Goal: Transaction & Acquisition: Purchase product/service

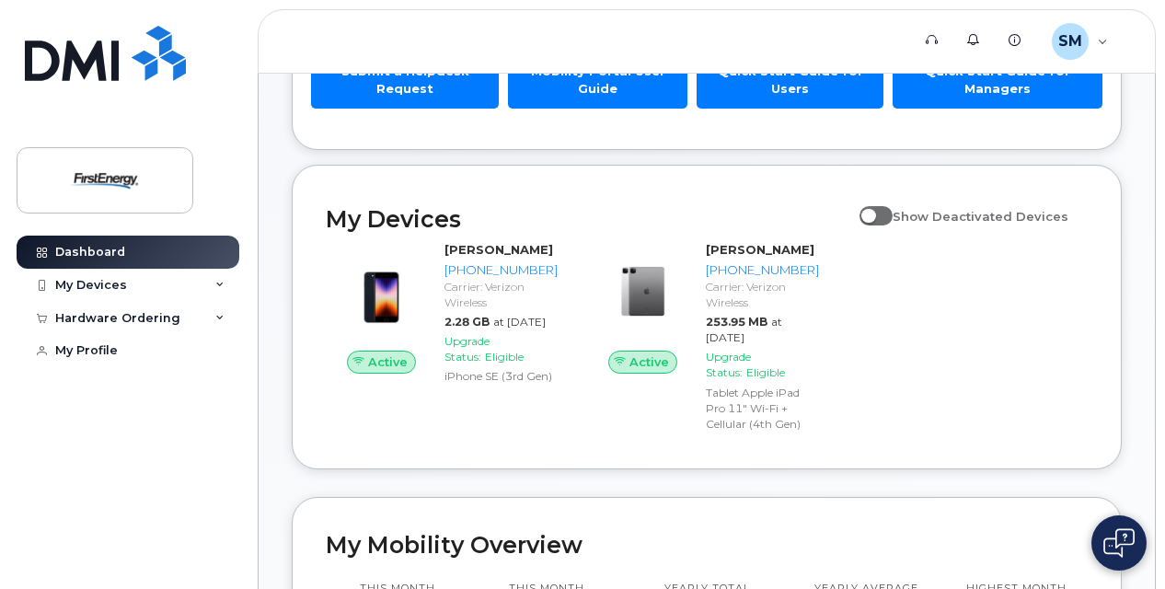
scroll to position [233, 0]
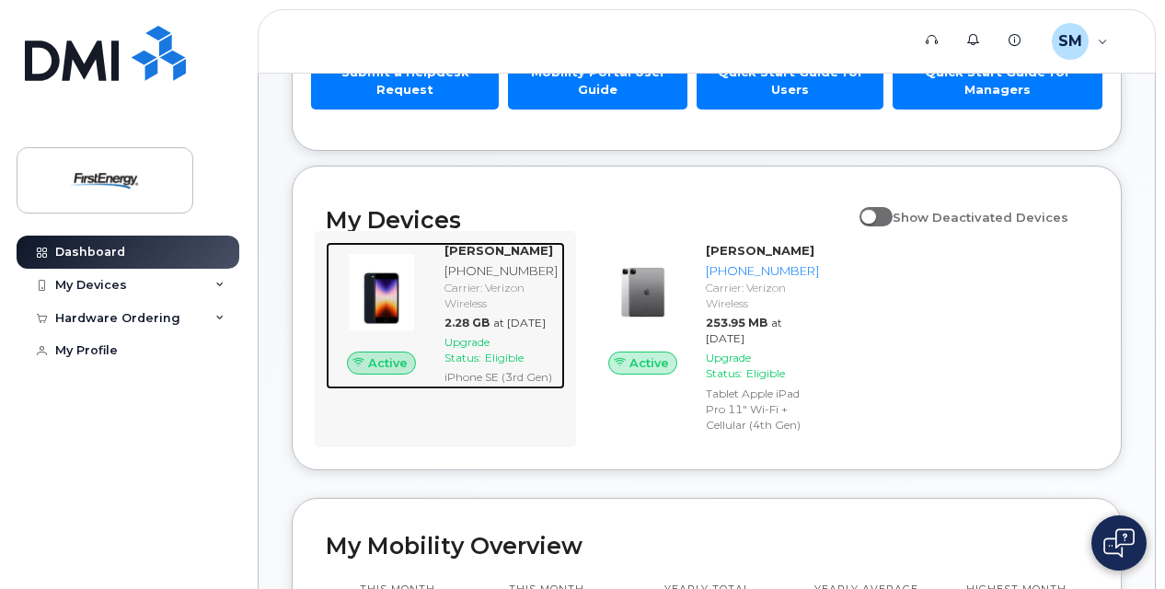
click at [480, 364] on span "Upgrade Status:" at bounding box center [467, 349] width 45 height 29
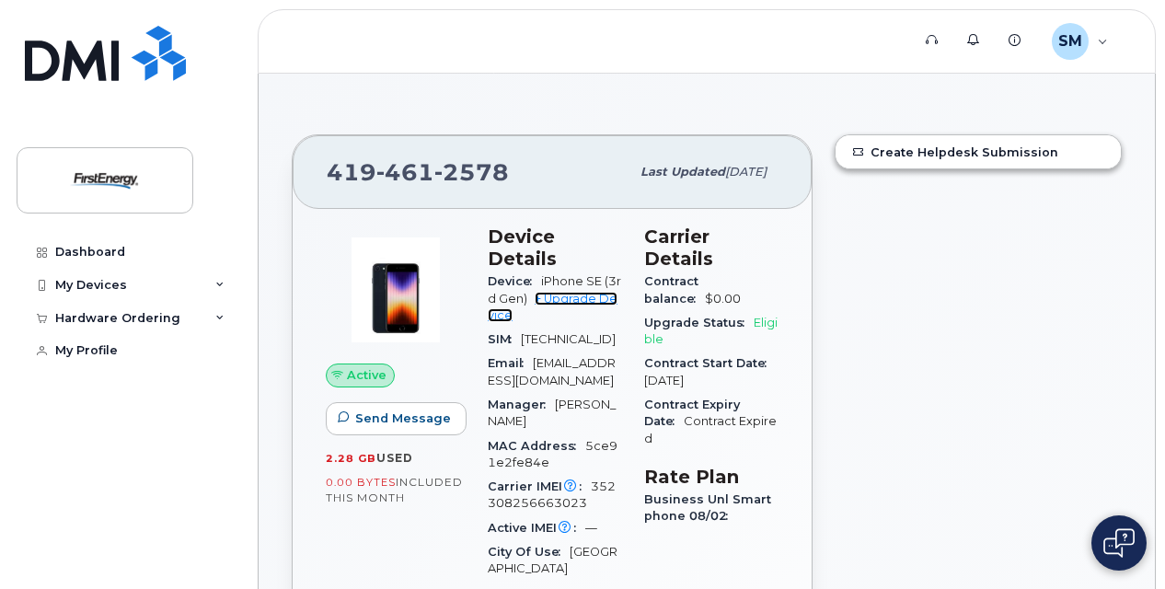
click at [585, 296] on link "+ Upgrade Device" at bounding box center [553, 307] width 130 height 30
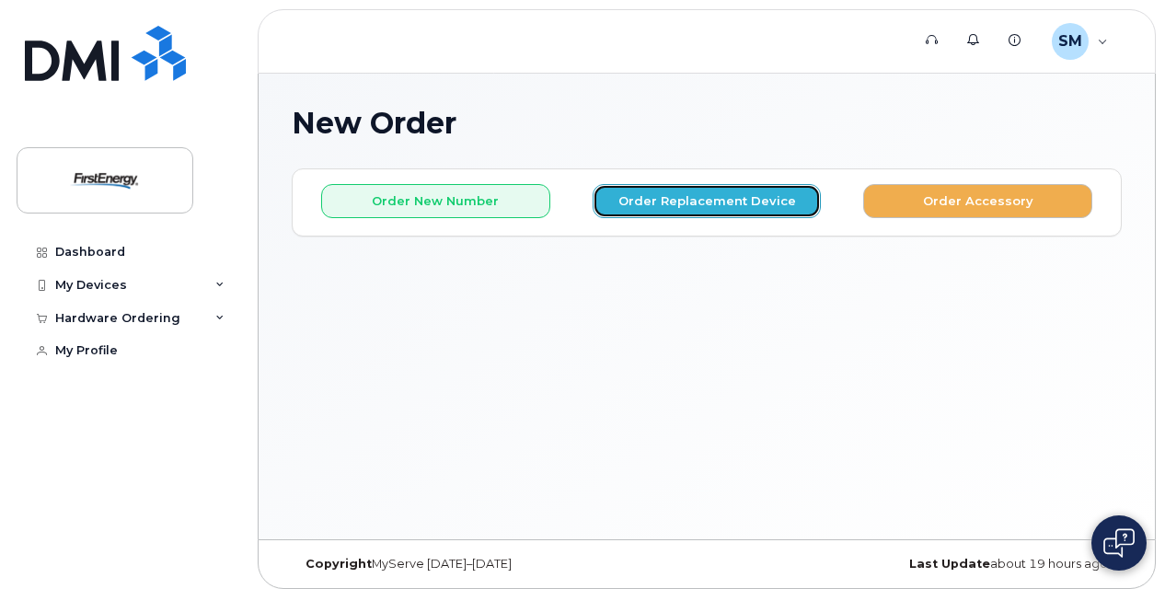
click at [648, 199] on button "Order Replacement Device" at bounding box center [707, 201] width 229 height 34
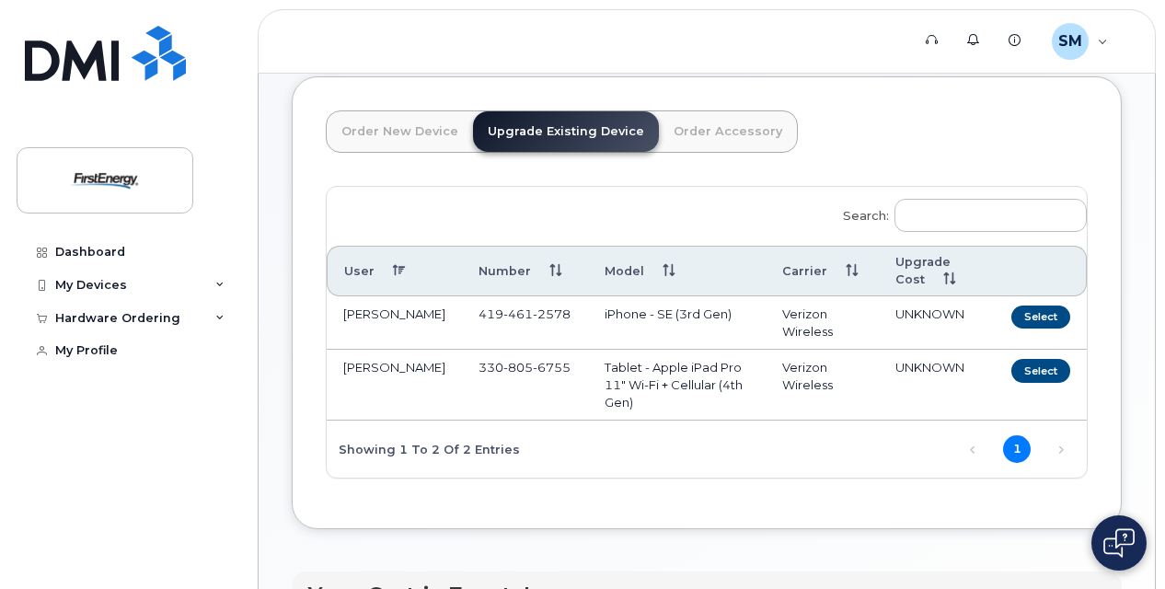
scroll to position [184, 0]
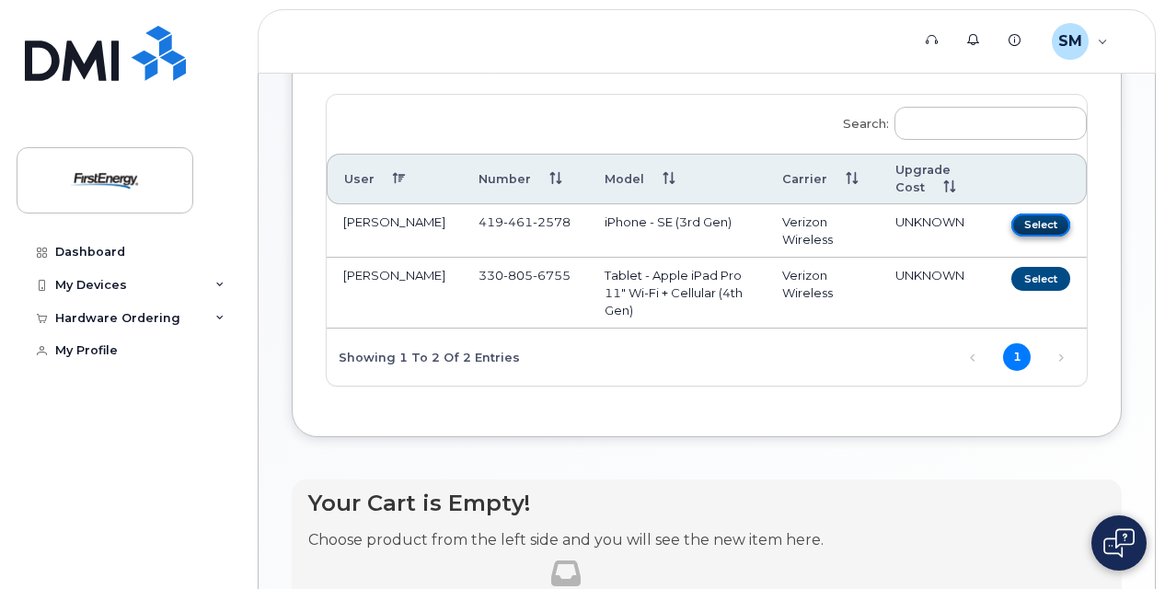
click at [1034, 226] on button "Select" at bounding box center [1041, 225] width 59 height 23
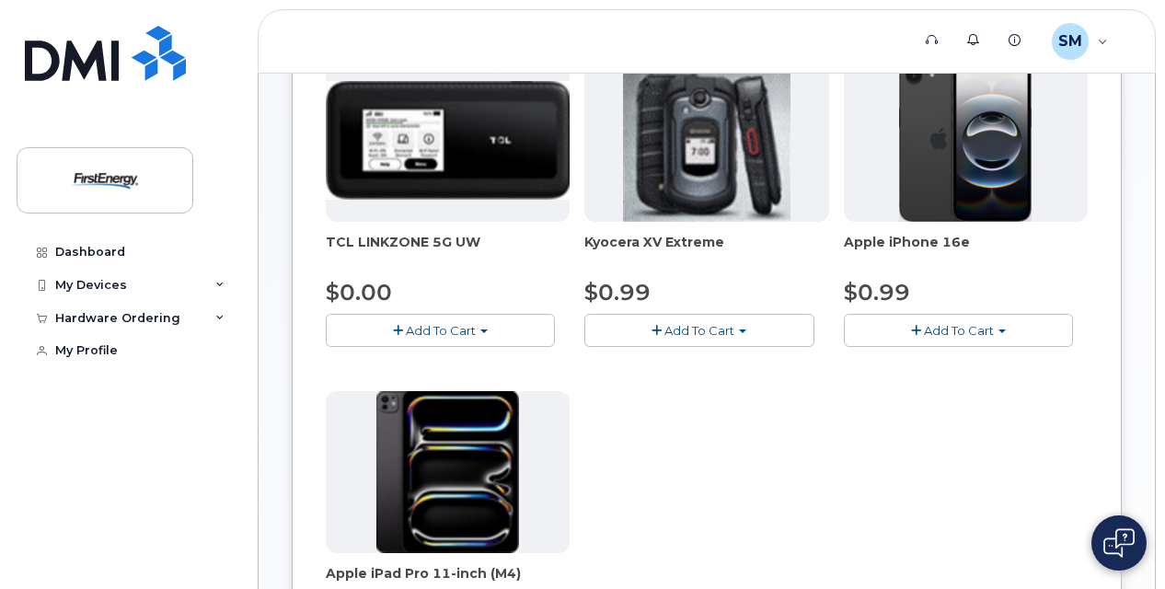
scroll to position [276, 0]
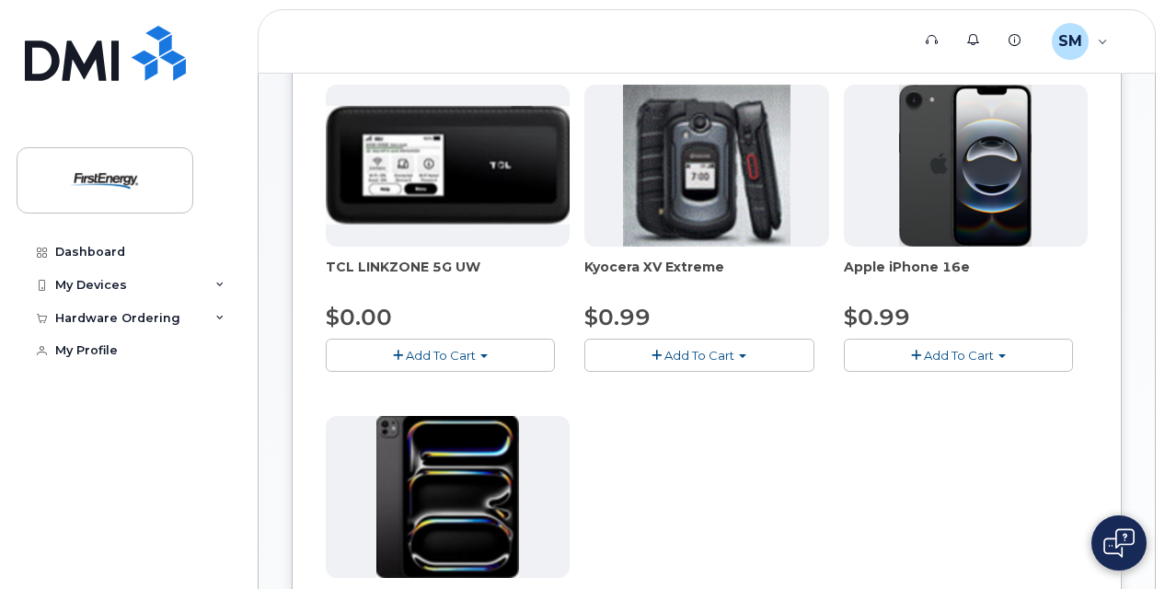
click at [956, 361] on button "Add To Cart" at bounding box center [958, 355] width 229 height 32
click at [919, 388] on link "$0.99 - 2 Year Upgrade" at bounding box center [938, 389] width 178 height 23
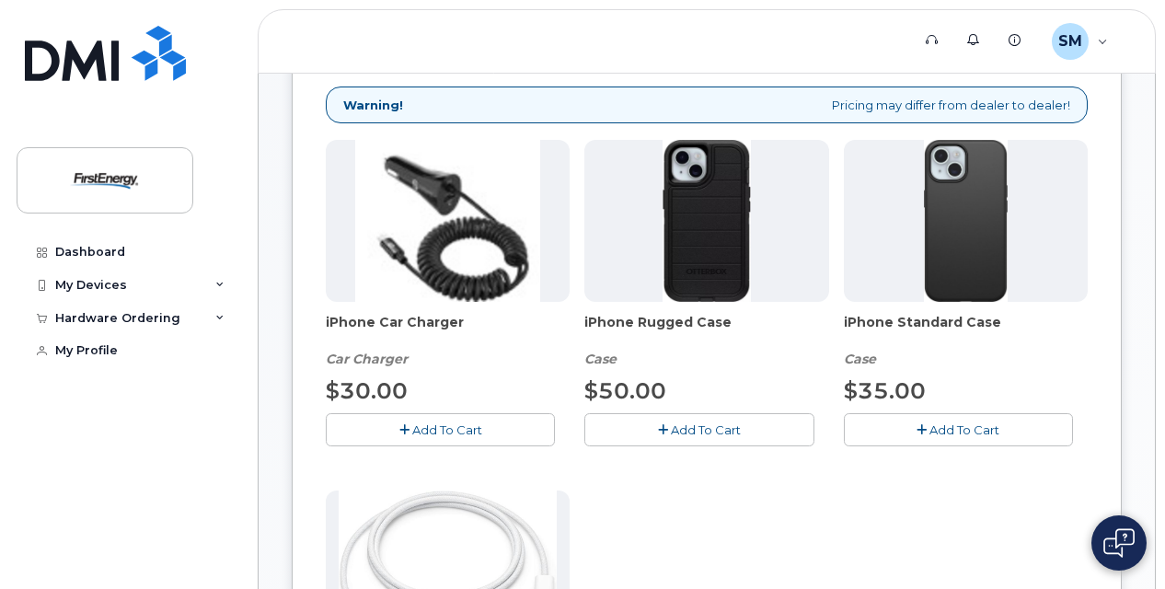
click at [702, 427] on span "Add To Cart" at bounding box center [706, 429] width 70 height 15
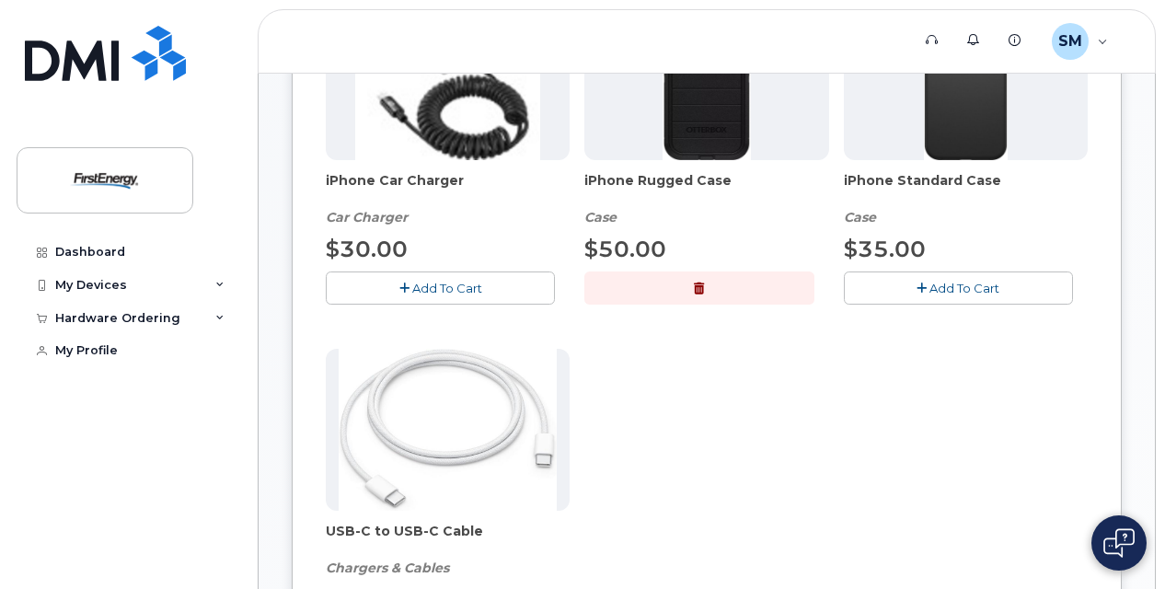
scroll to position [460, 0]
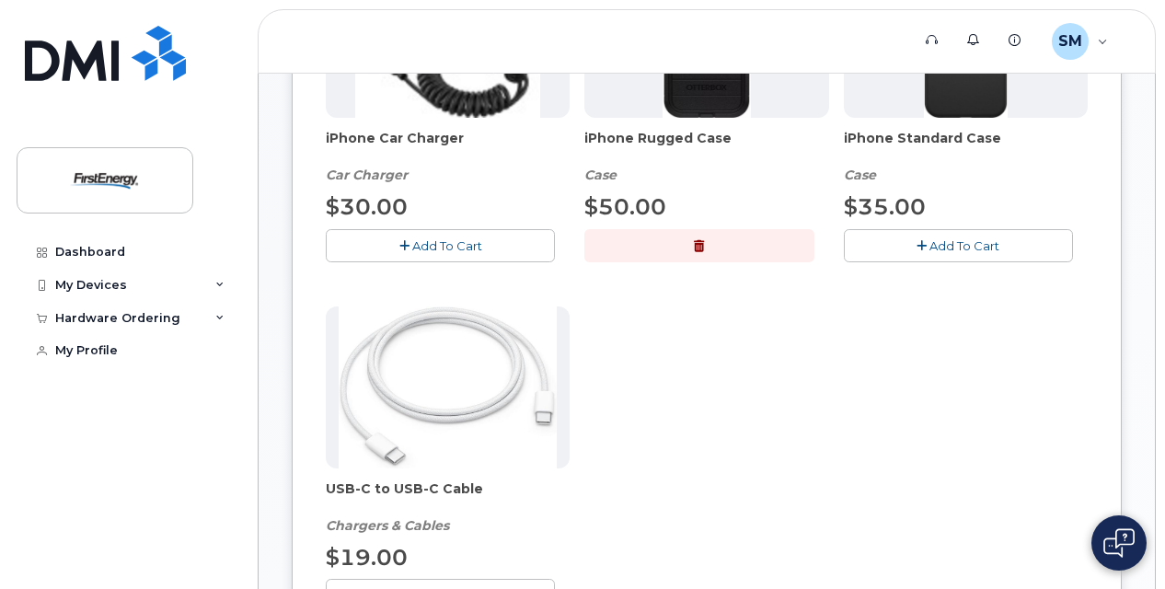
click at [423, 249] on span "Add To Cart" at bounding box center [447, 245] width 70 height 15
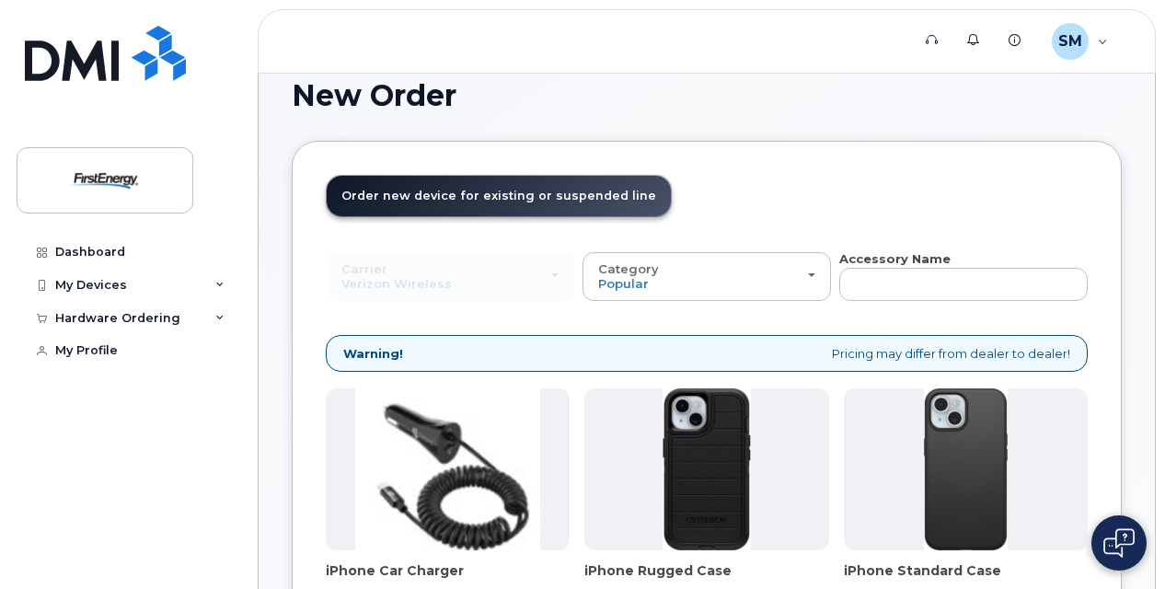
scroll to position [0, 0]
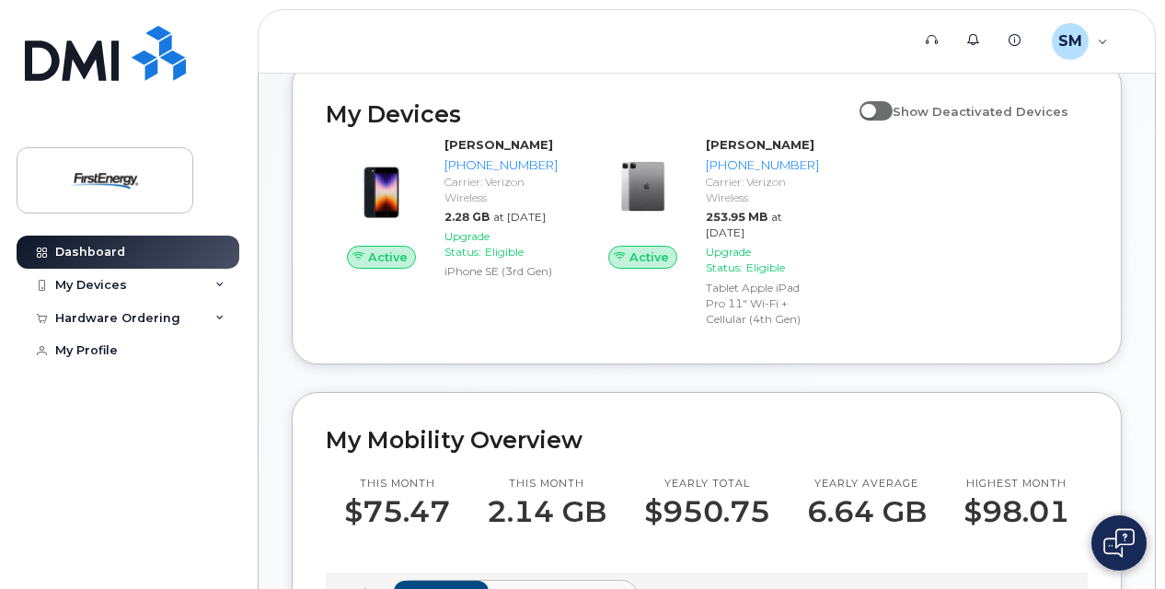
scroll to position [368, 0]
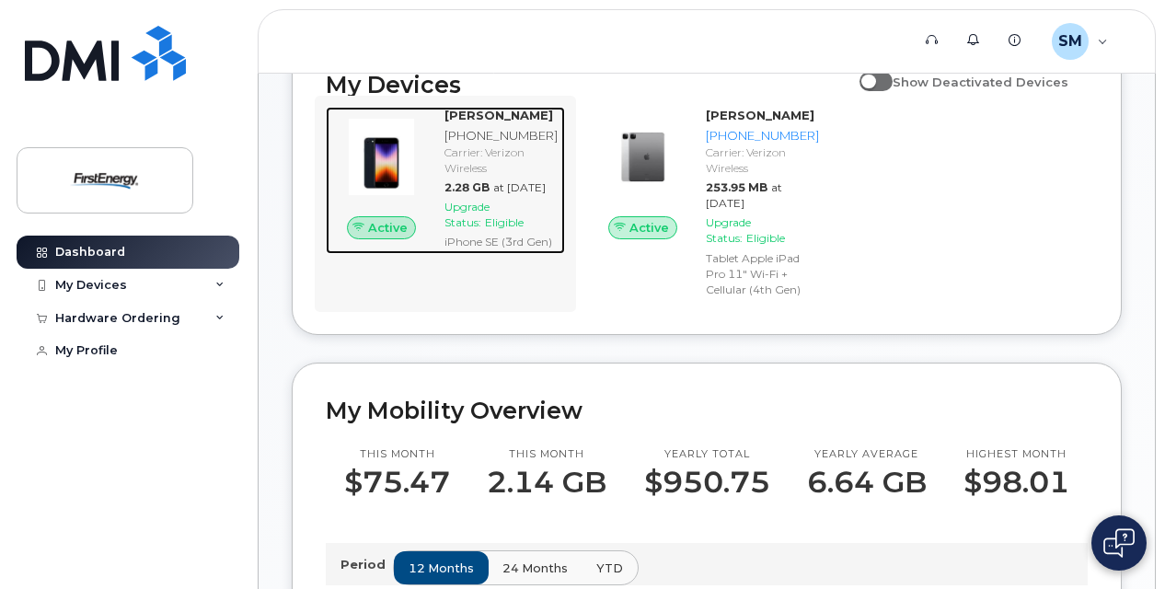
click at [484, 230] on div "Upgrade Status: Eligible" at bounding box center [501, 214] width 113 height 31
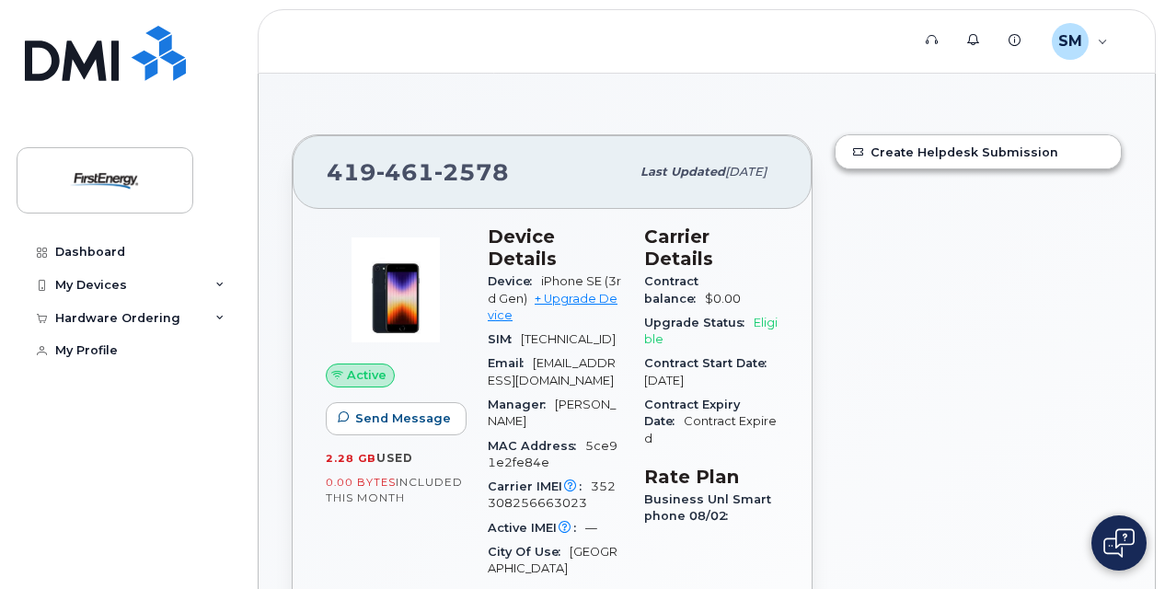
scroll to position [92, 0]
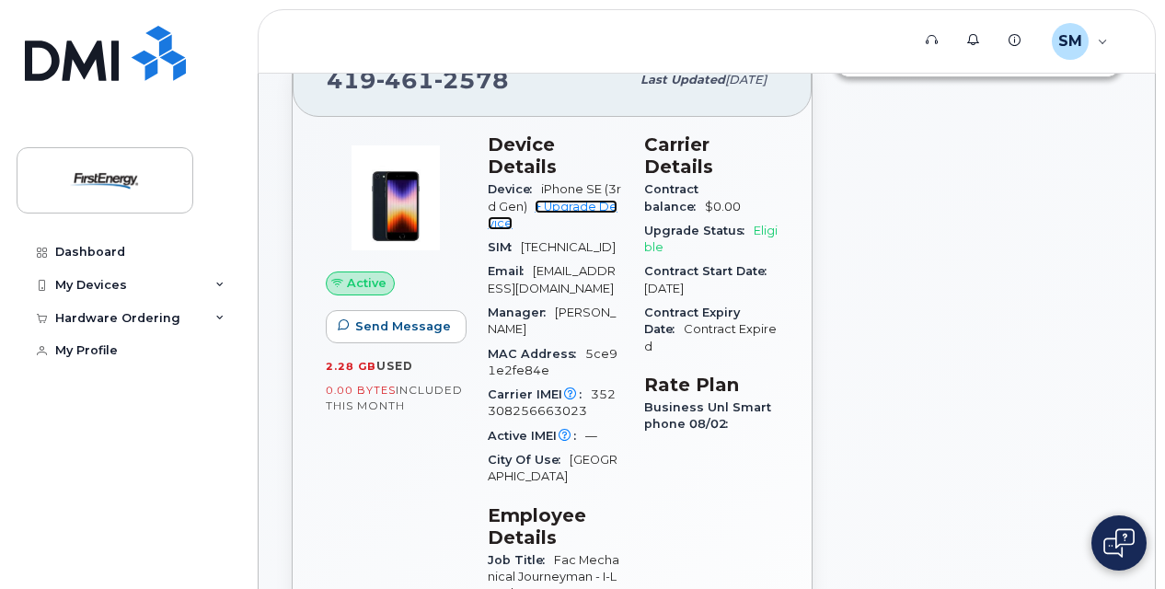
click at [576, 208] on link "+ Upgrade Device" at bounding box center [553, 215] width 130 height 30
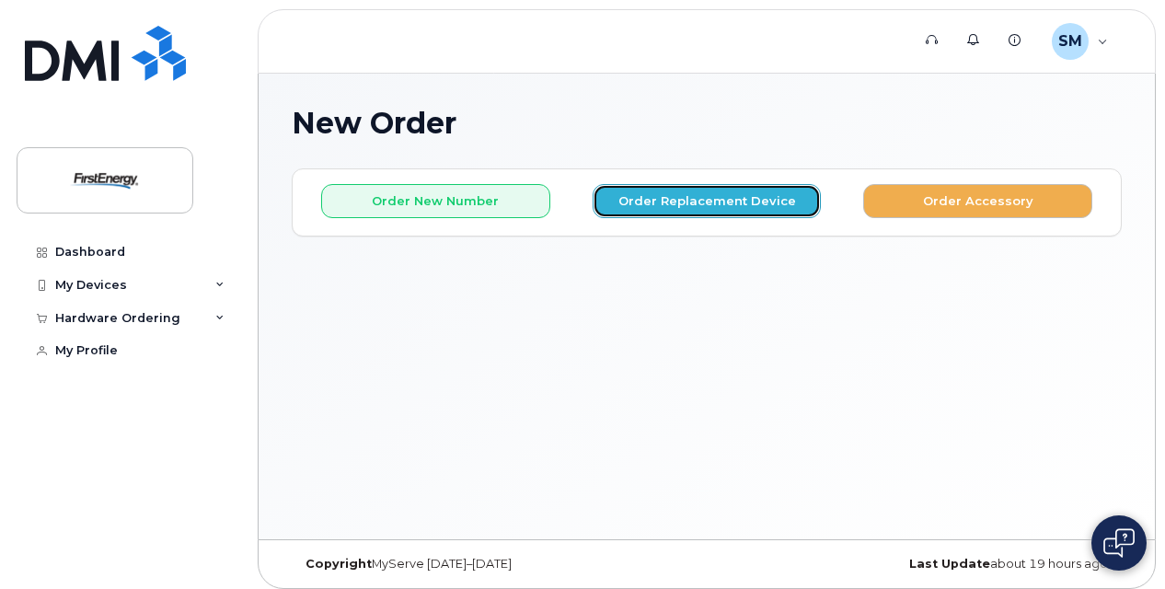
click at [709, 195] on button "Order Replacement Device" at bounding box center [707, 201] width 229 height 34
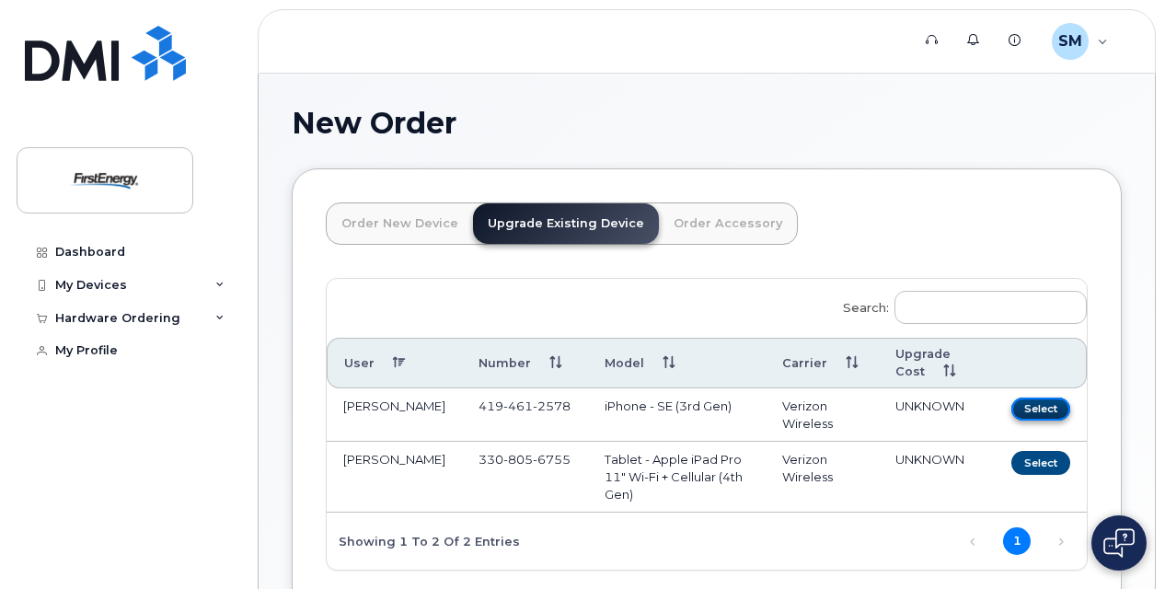
click at [1035, 408] on button "Select" at bounding box center [1041, 409] width 59 height 23
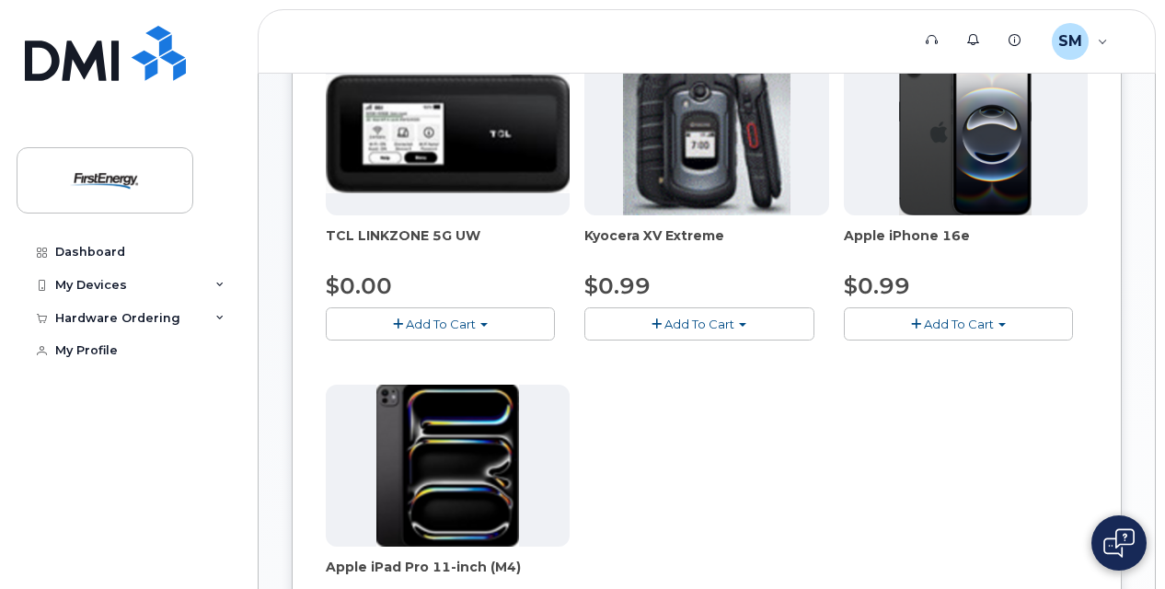
scroll to position [276, 0]
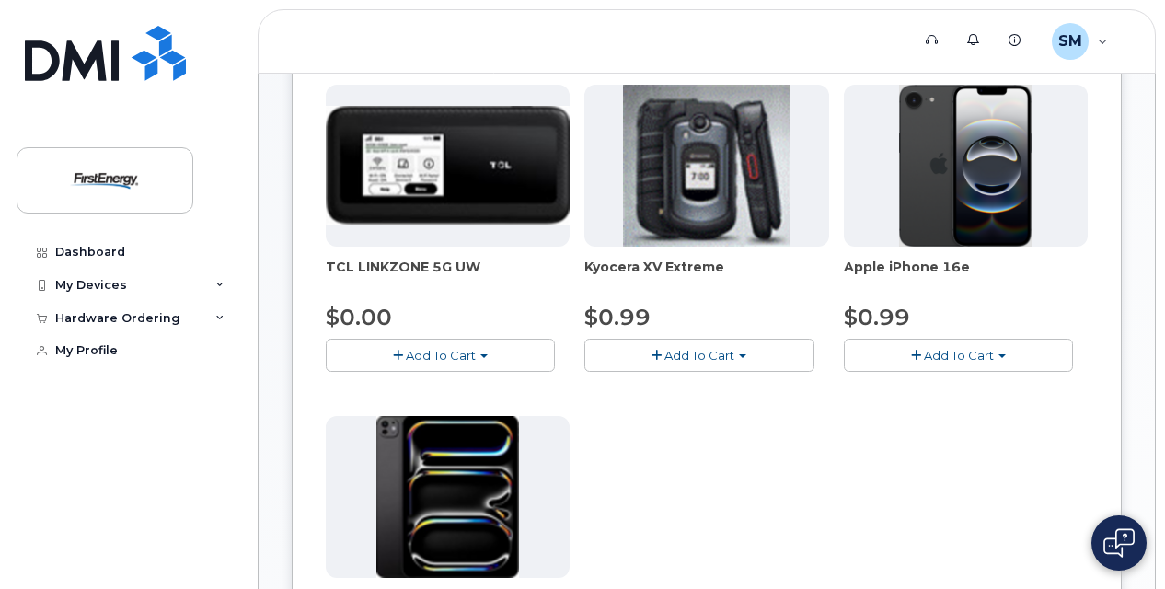
click at [930, 366] on button "Add To Cart" at bounding box center [958, 355] width 229 height 32
click at [930, 386] on link "$0.99 - 2 Year Upgrade" at bounding box center [938, 389] width 178 height 23
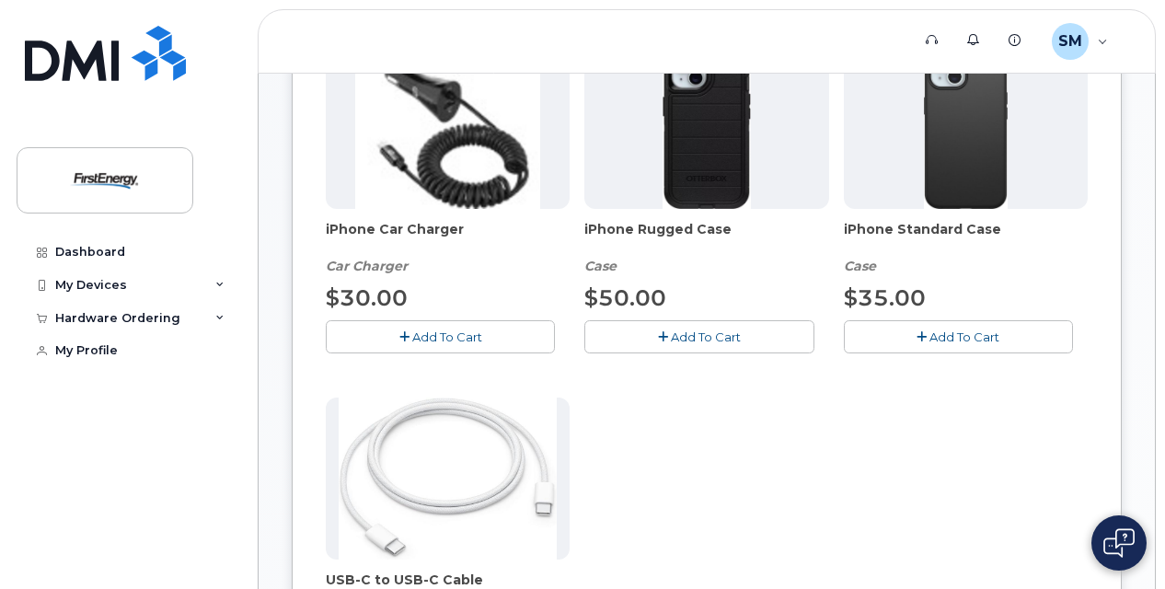
scroll to position [368, 0]
click at [461, 343] on button "Add To Cart" at bounding box center [440, 337] width 229 height 32
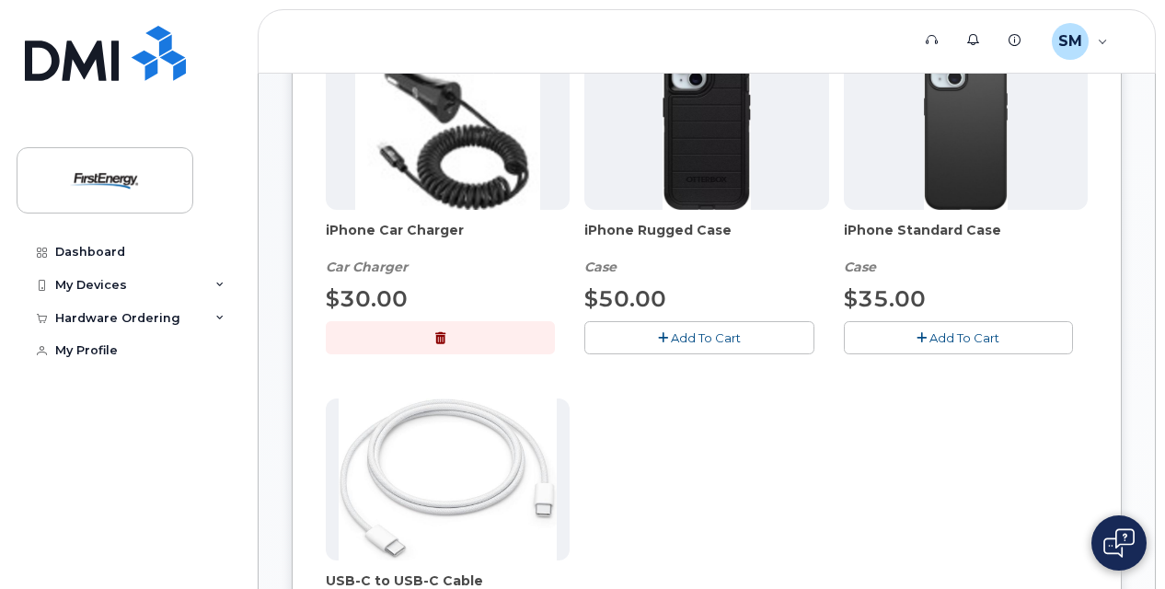
click at [714, 337] on span "Add To Cart" at bounding box center [706, 337] width 70 height 15
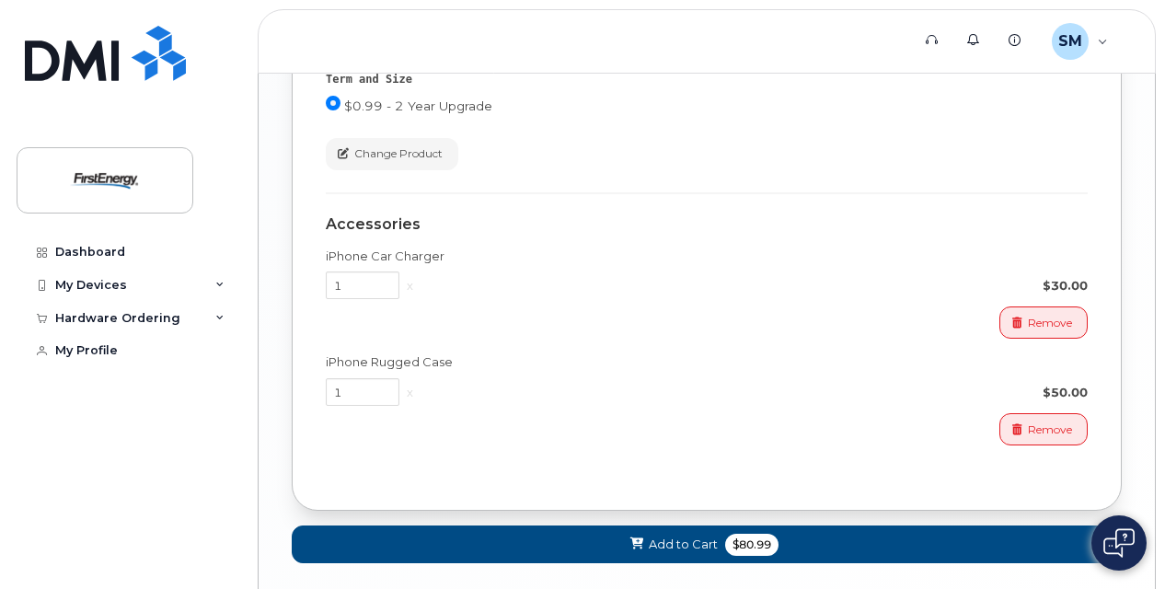
scroll to position [1655, 0]
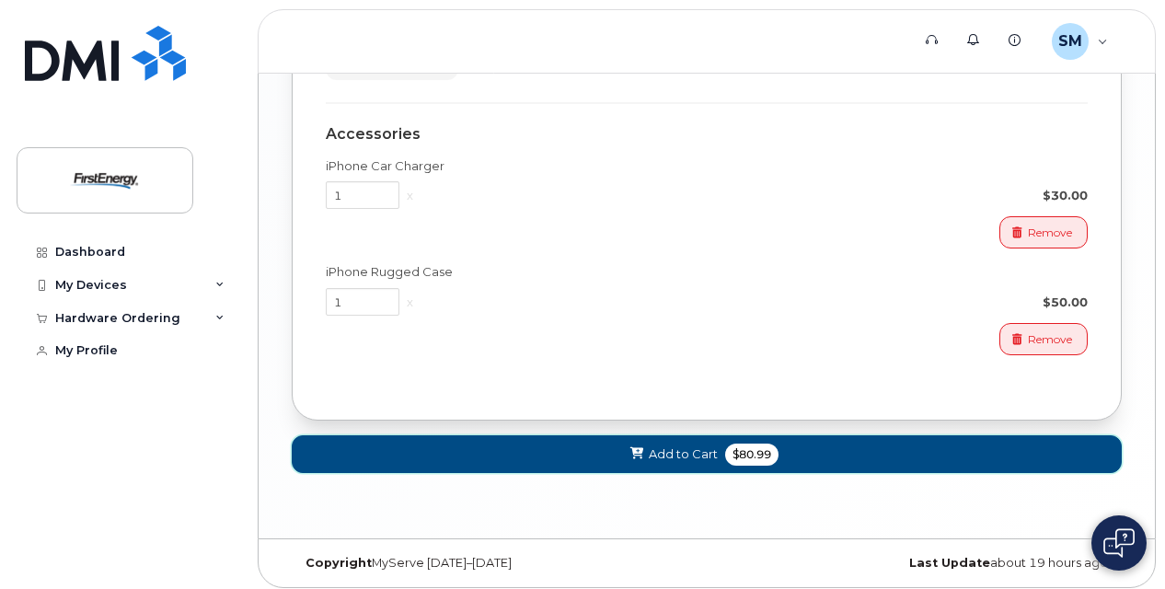
click at [742, 444] on span "$80.99" at bounding box center [751, 455] width 53 height 22
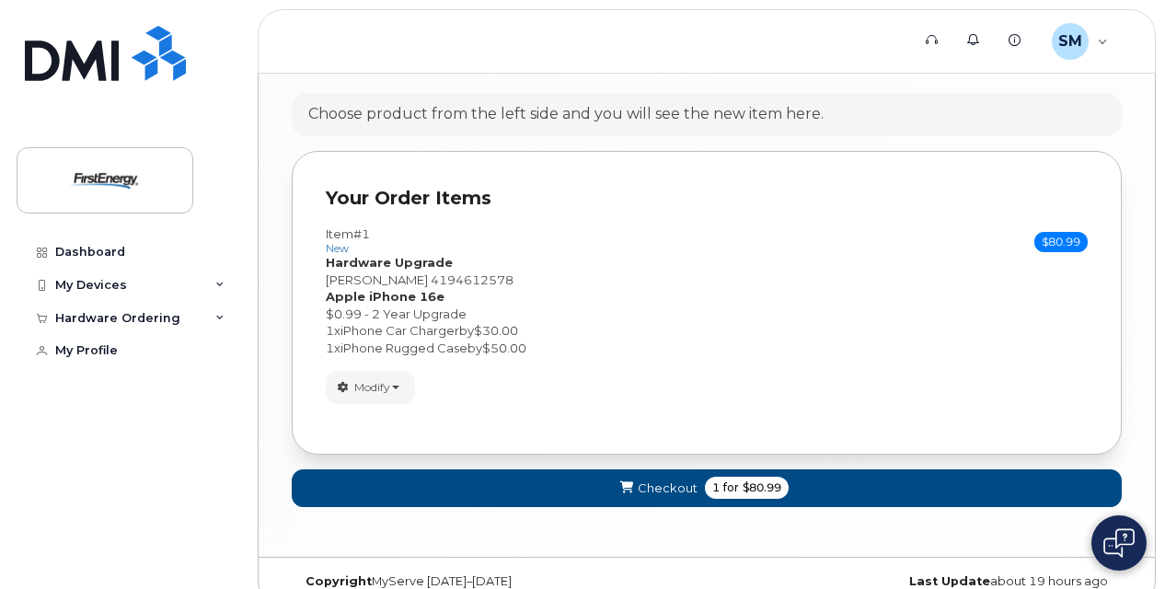
scroll to position [1072, 0]
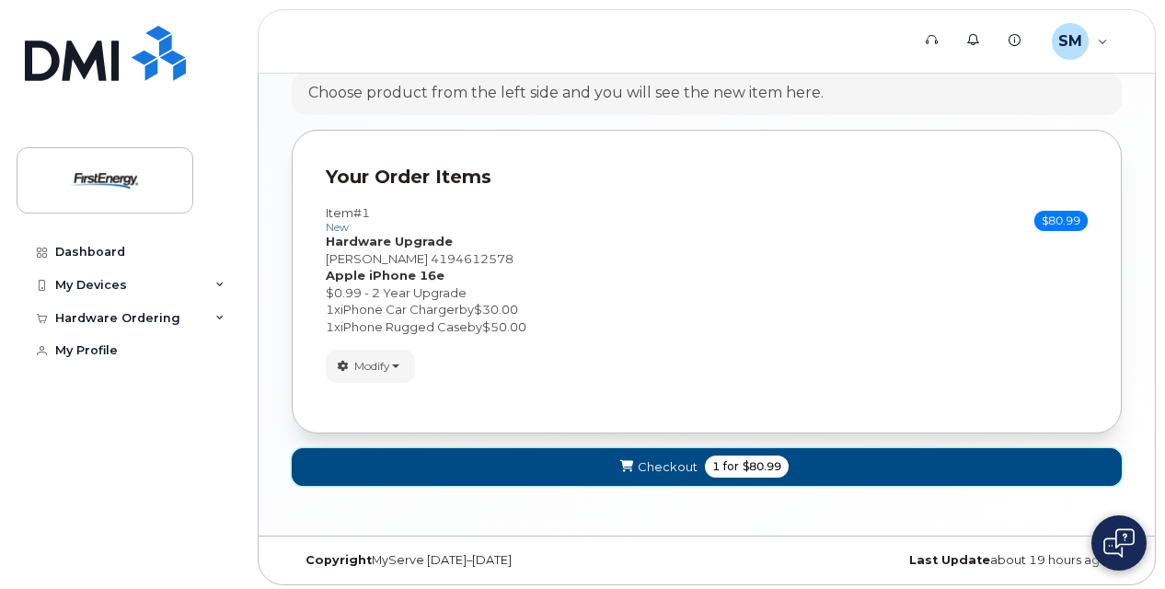
click at [644, 458] on span "Checkout" at bounding box center [668, 466] width 60 height 17
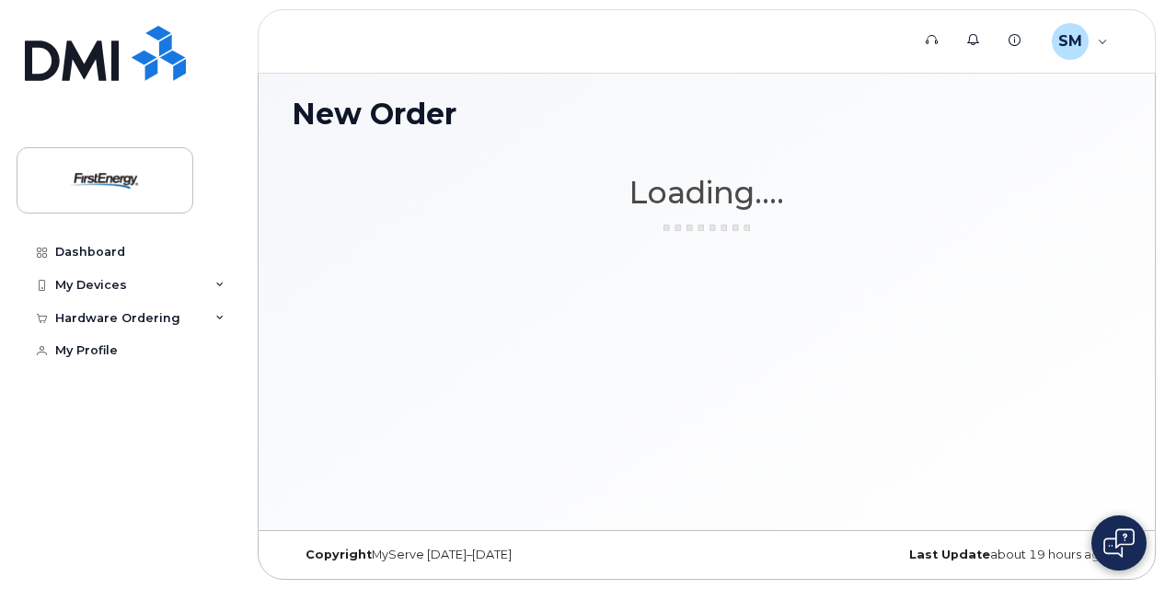
scroll to position [8, 0]
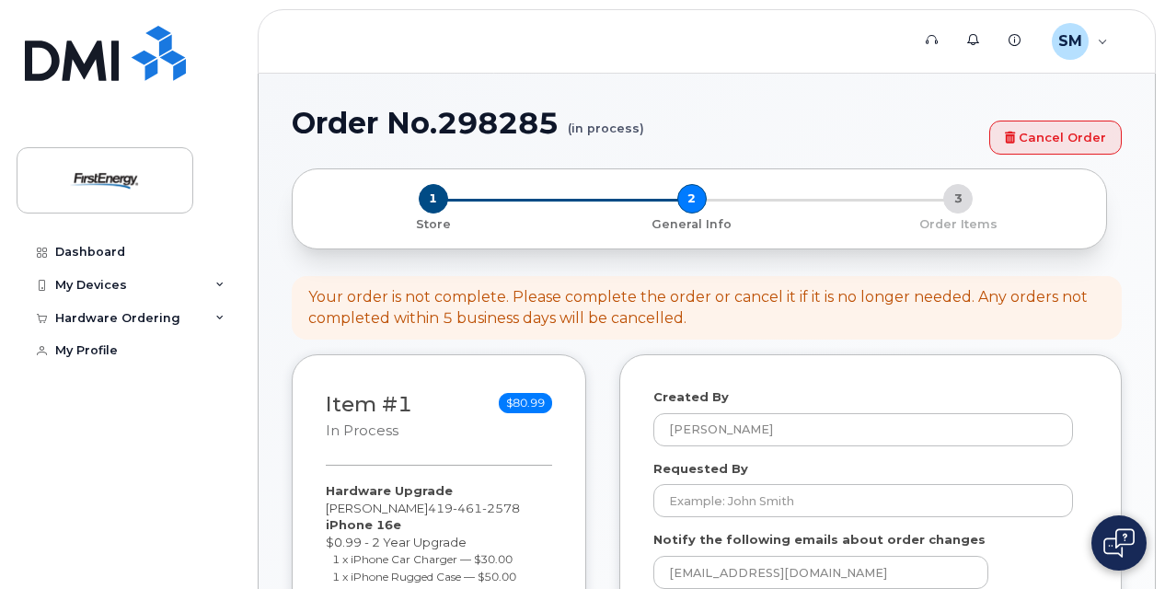
select select
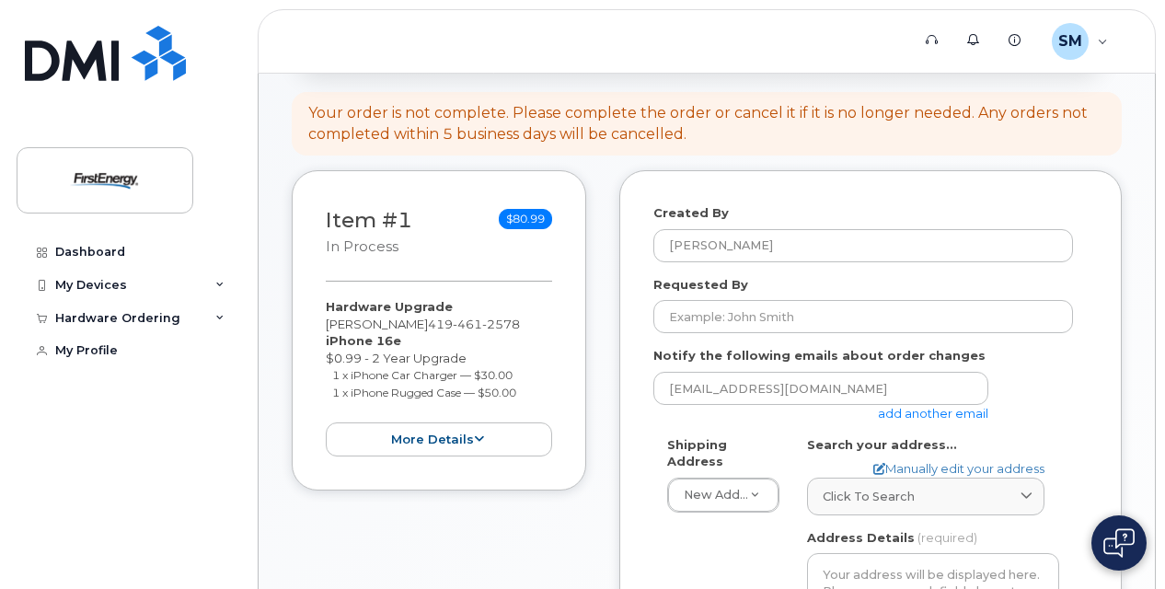
scroll to position [276, 0]
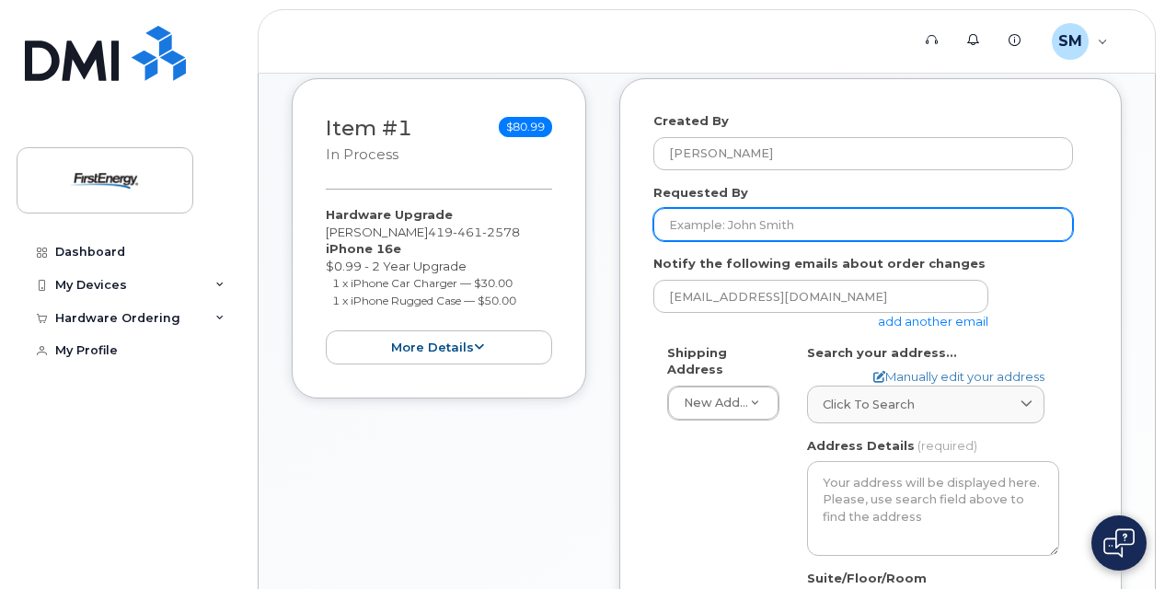
click at [828, 220] on input "Requested By" at bounding box center [863, 224] width 420 height 33
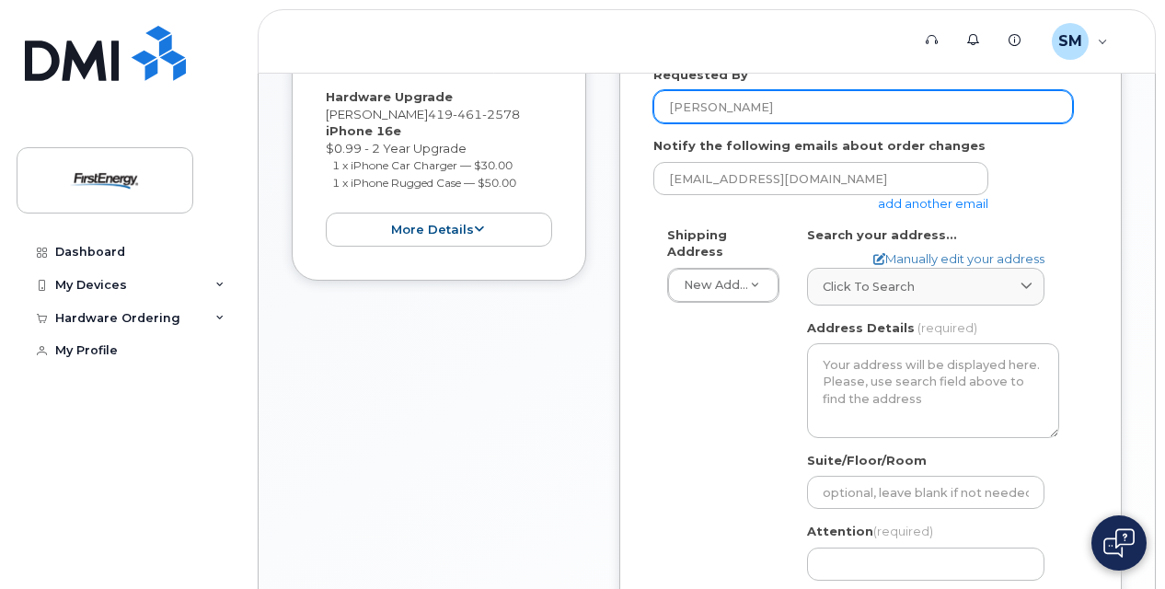
scroll to position [368, 0]
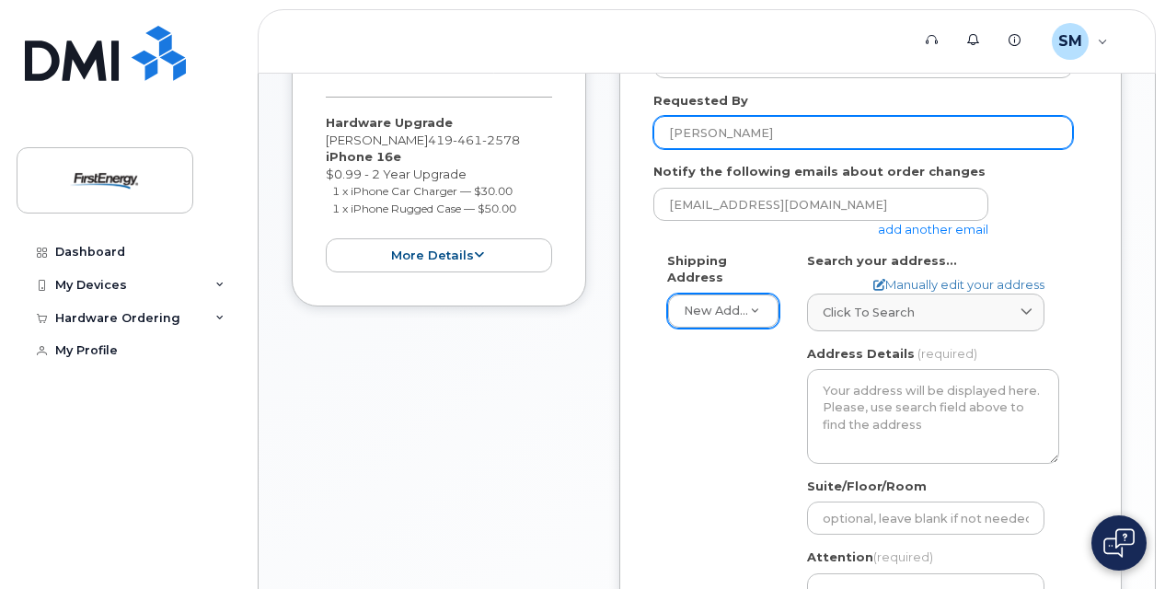
type input "[PERSON_NAME]"
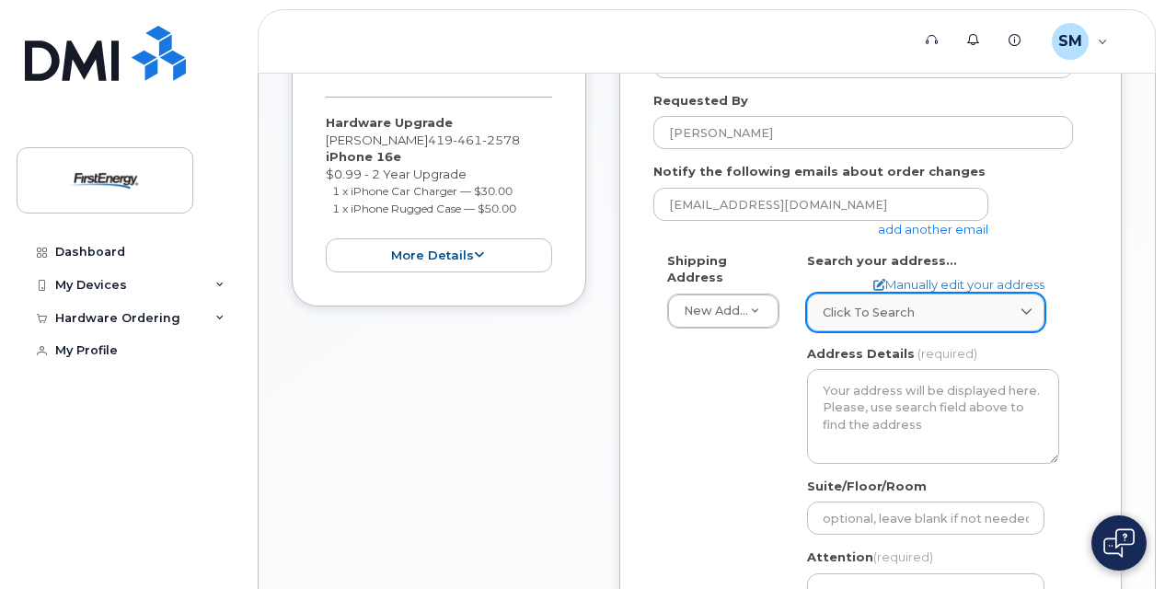
click at [946, 295] on link "Click to search" at bounding box center [925, 313] width 237 height 38
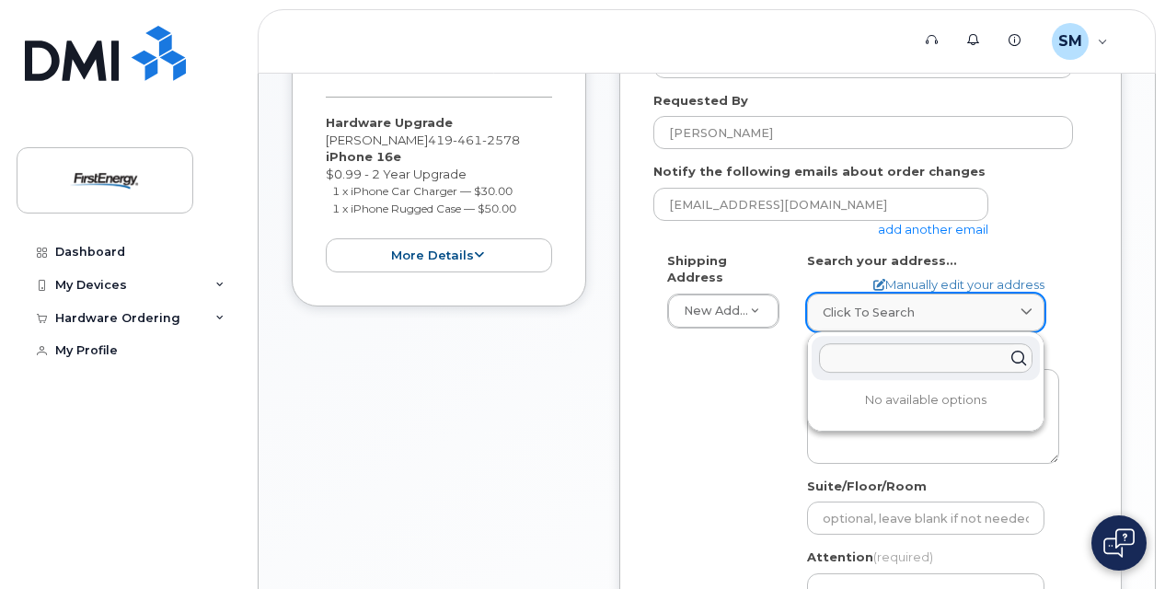
click at [946, 295] on link "Click to search" at bounding box center [925, 313] width 237 height 38
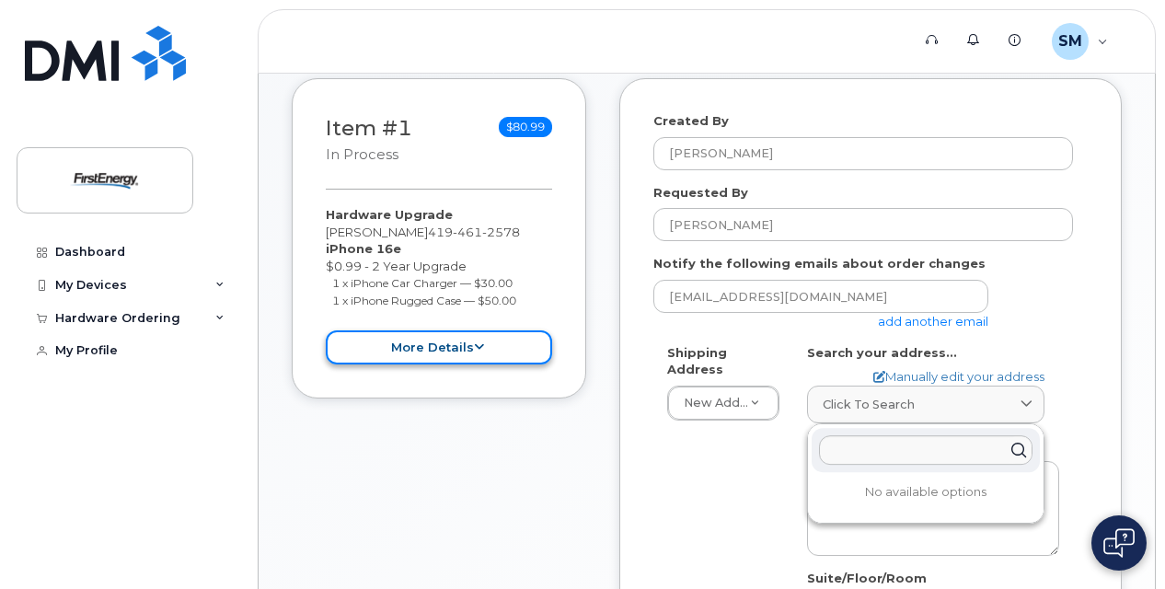
click at [474, 349] on icon at bounding box center [479, 347] width 10 height 12
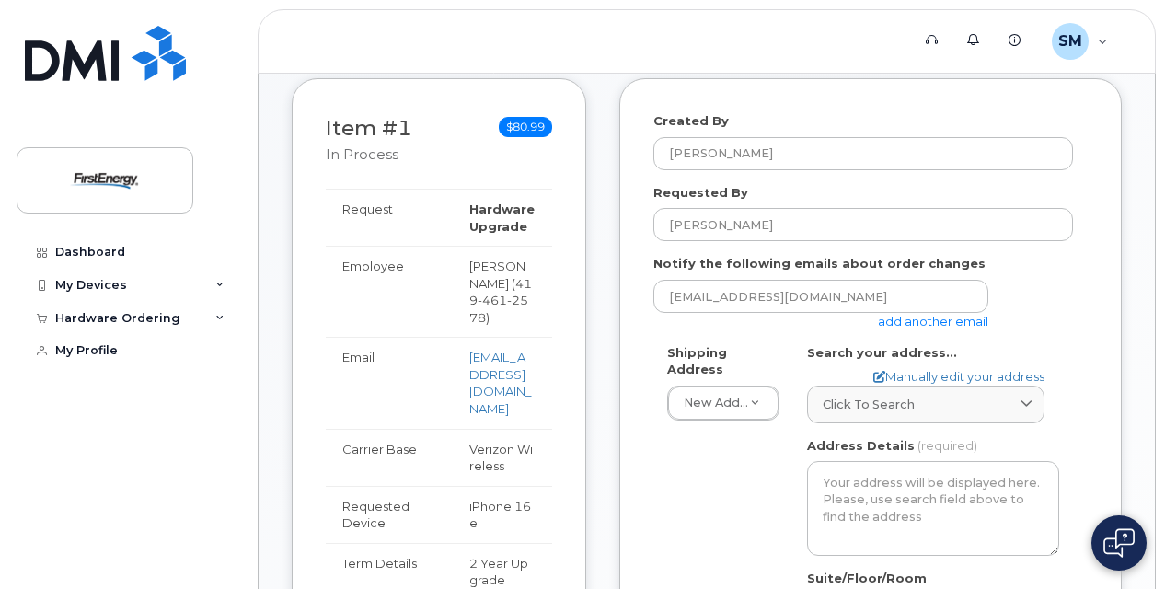
click at [661, 497] on div "Shipping Address New Address New Address AB Search your address... Manually edi…" at bounding box center [863, 564] width 420 height 440
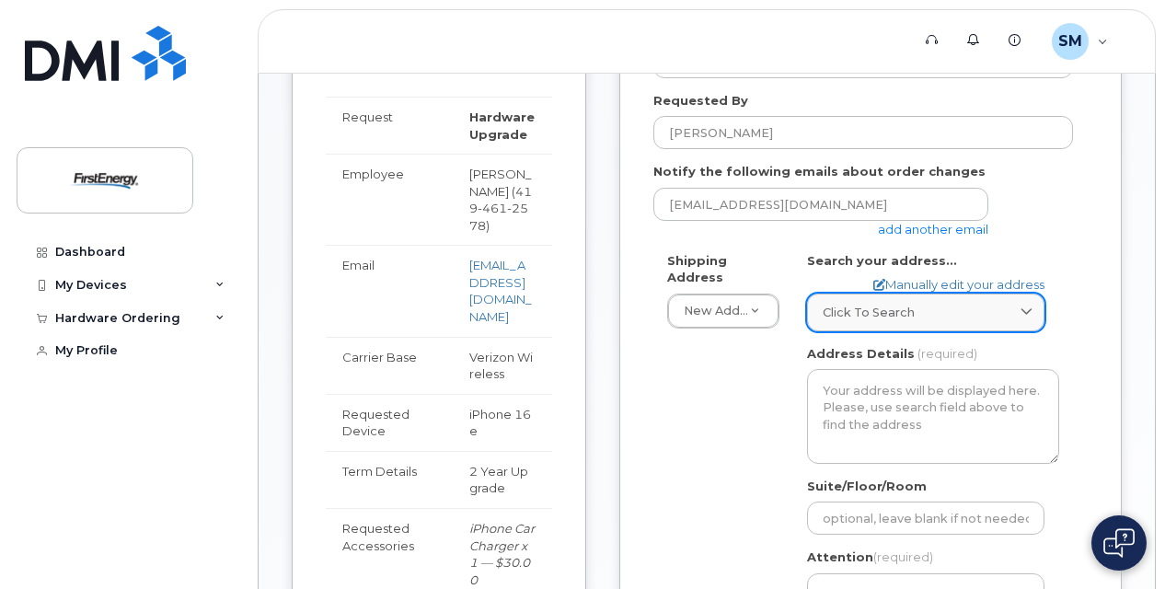
click at [939, 300] on link "Click to search" at bounding box center [925, 313] width 237 height 38
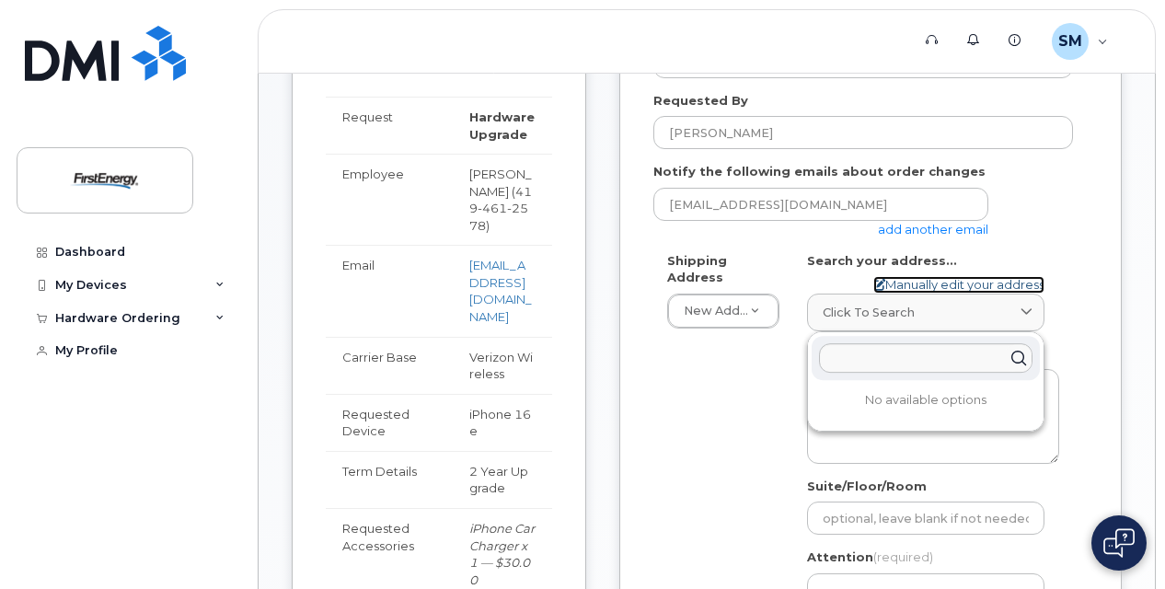
click at [937, 283] on link "Manually edit your address" at bounding box center [958, 284] width 171 height 17
select select
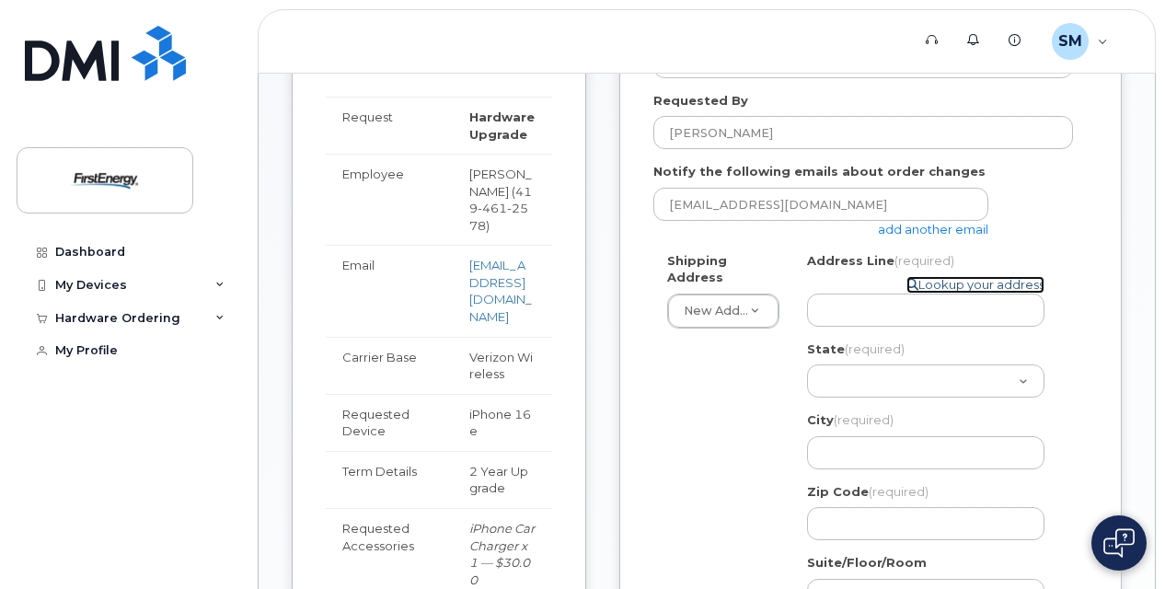
click at [938, 291] on link "Lookup your address" at bounding box center [976, 284] width 138 height 17
select select
select select "? string:AB ?"
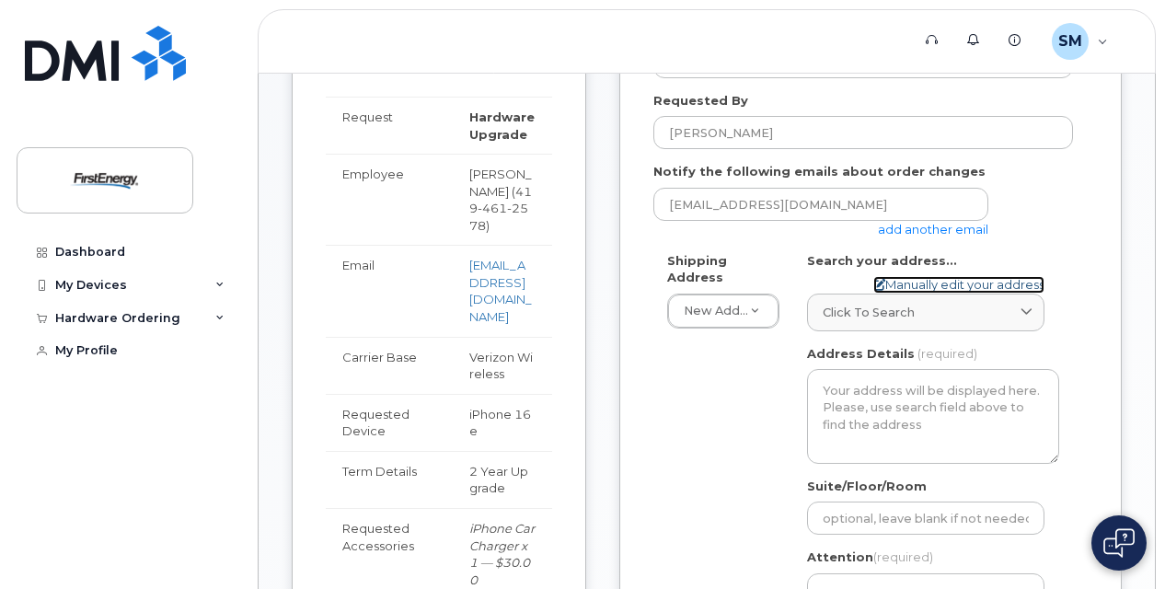
click at [938, 291] on link "Manually edit your address" at bounding box center [958, 284] width 171 height 17
select select
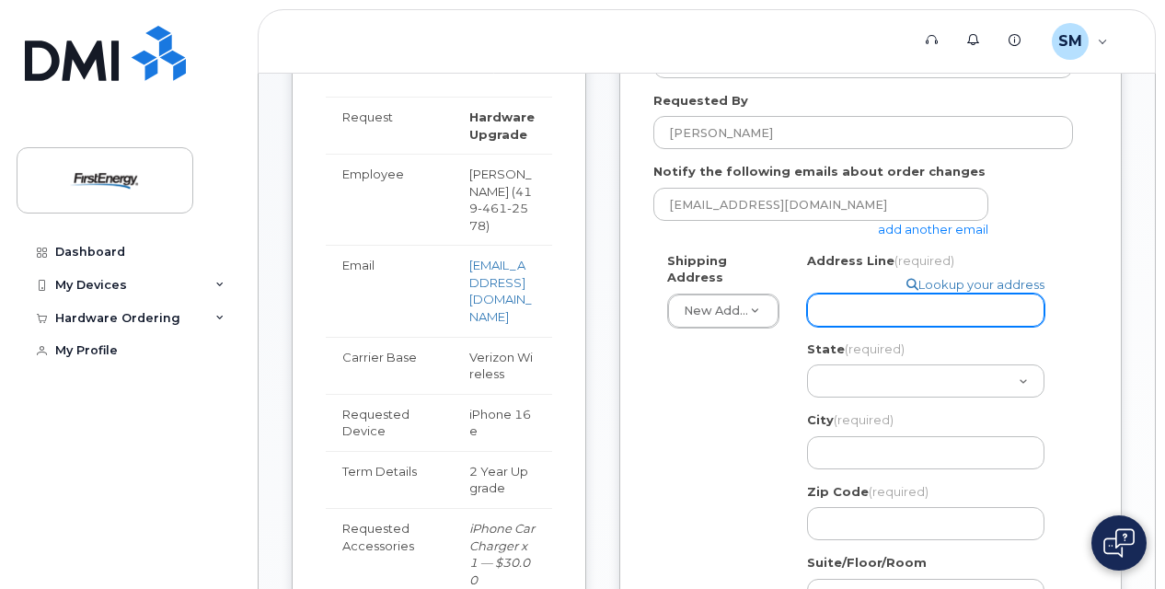
click at [849, 313] on input "Address Line (required)" at bounding box center [925, 310] width 237 height 33
type input "6099 Angola Rd"
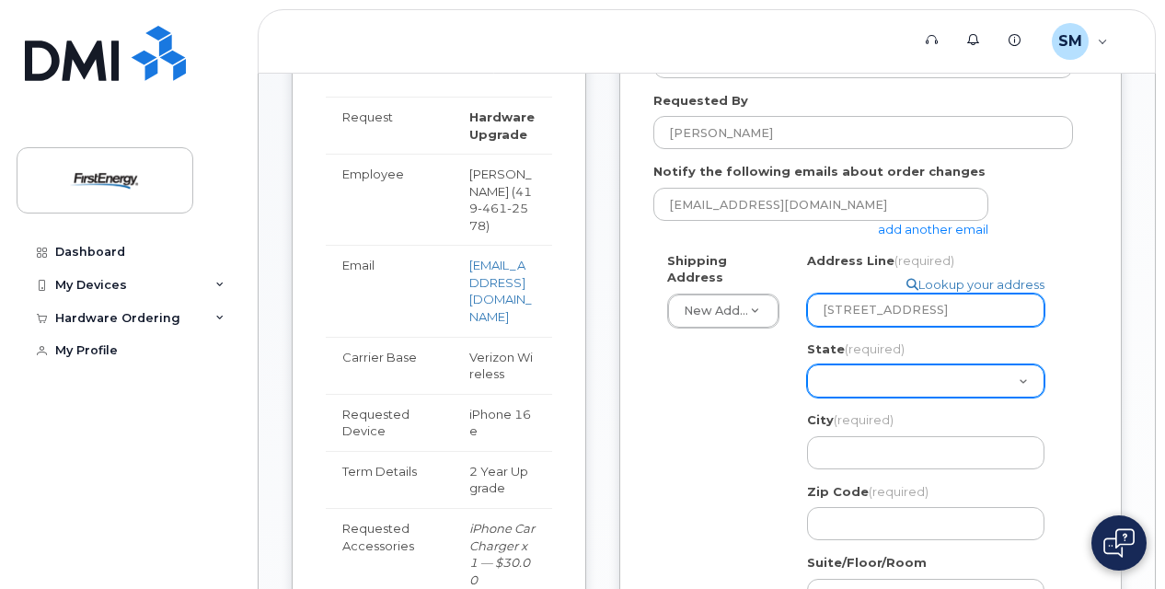
select select "OH"
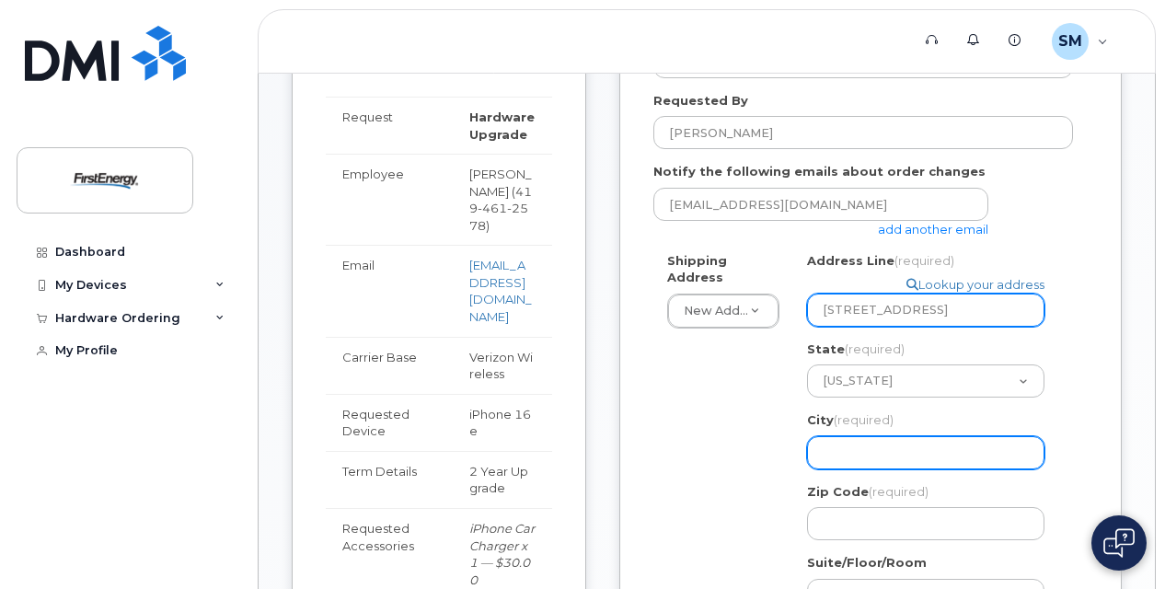
type input "Holland"
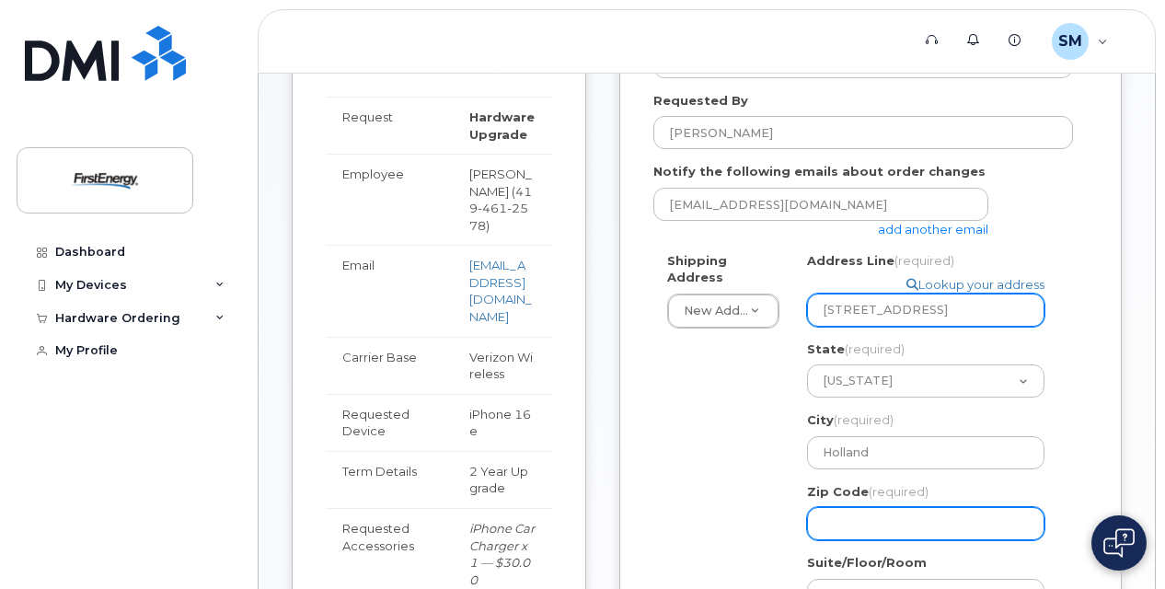
type input "43528"
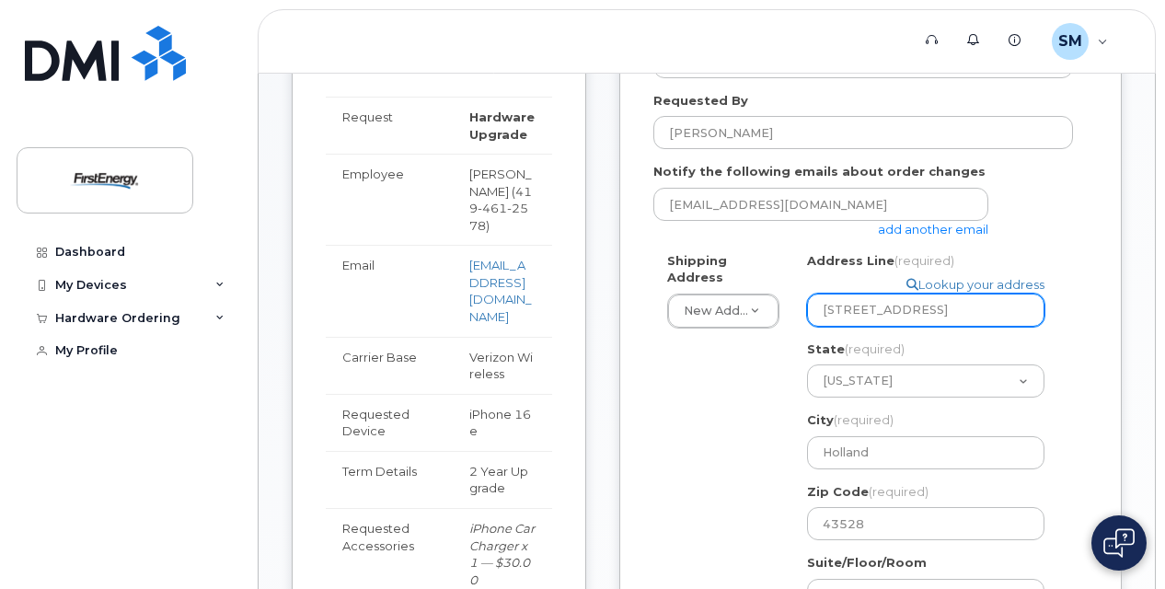
type input "4194612578"
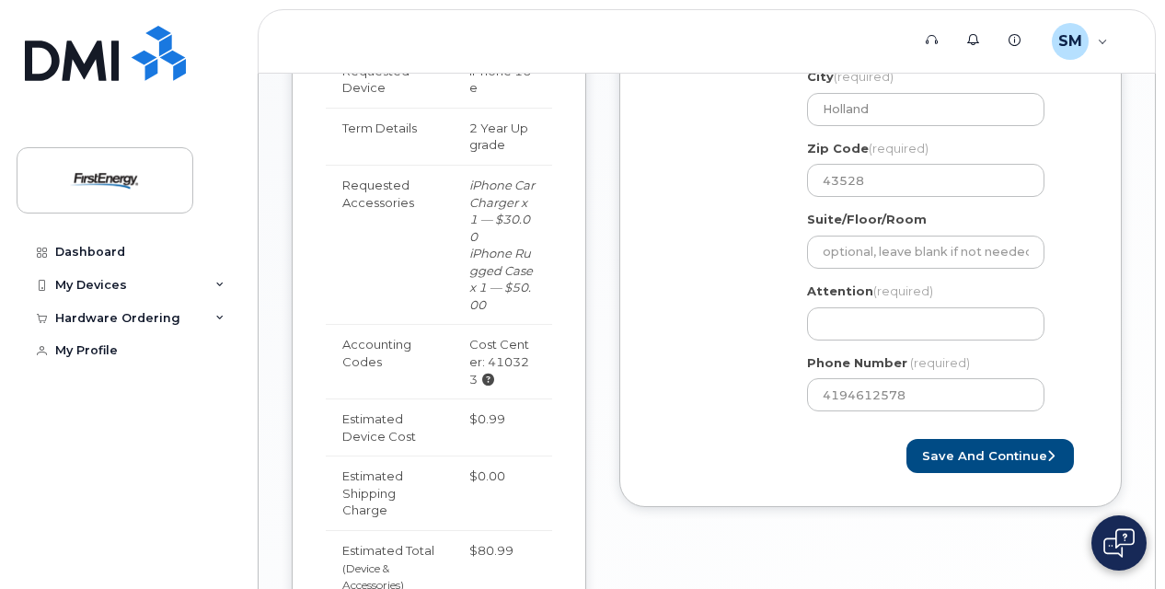
scroll to position [736, 0]
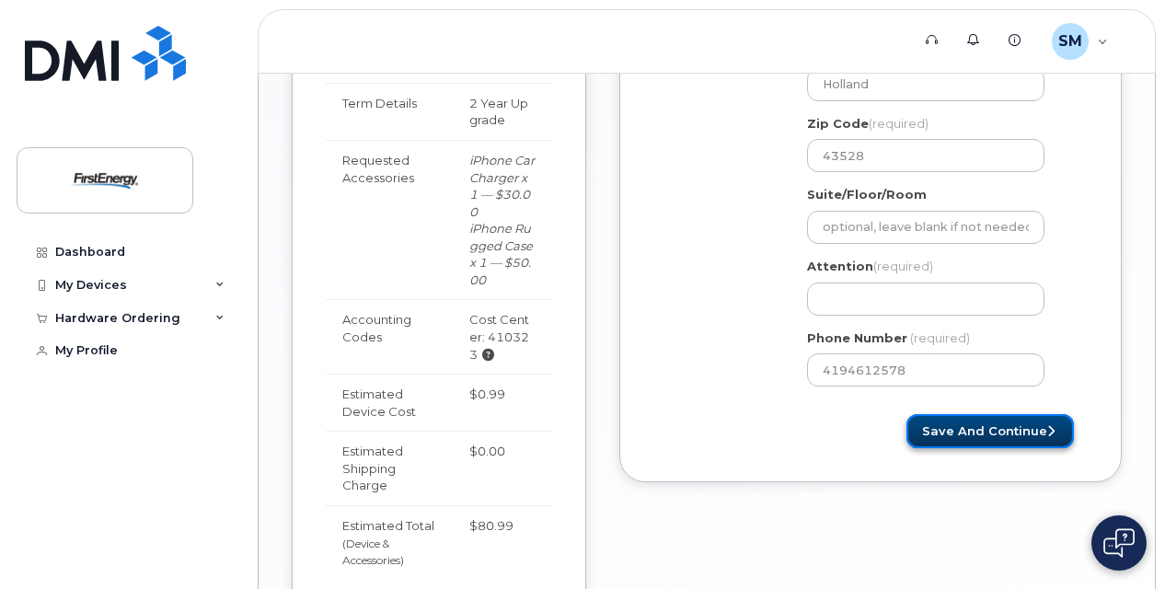
click at [961, 422] on button "Save and Continue" at bounding box center [991, 431] width 168 height 34
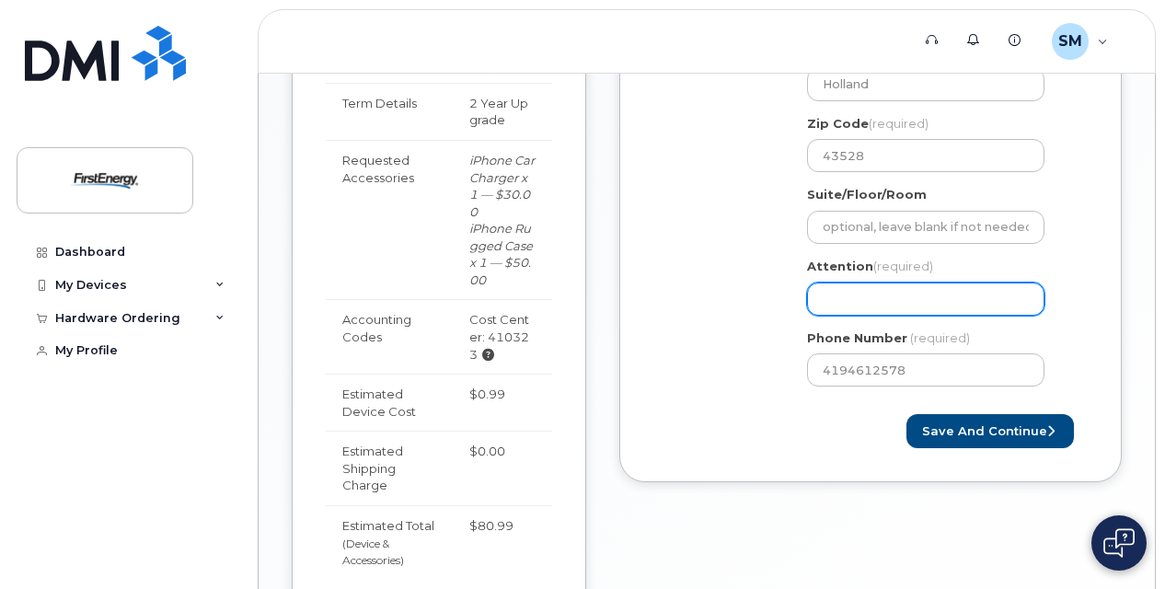
click at [841, 302] on input "Attention (required)" at bounding box center [925, 299] width 237 height 33
select select
type input "M"
select select
type input "Ma"
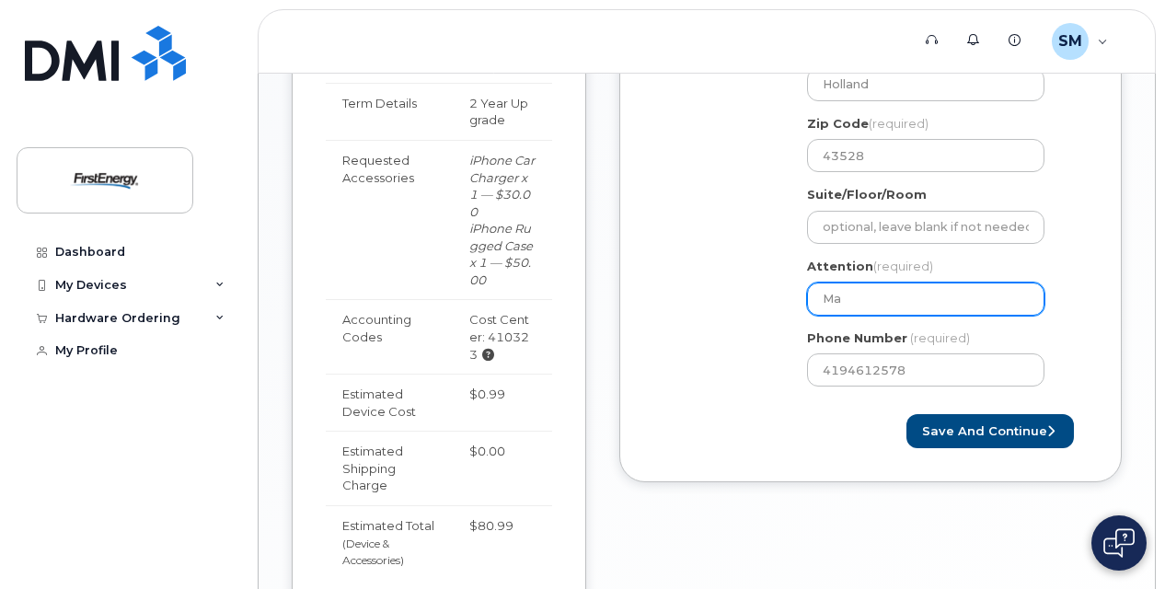
select select
type input "Mat"
select select
type input "Matt"
select select
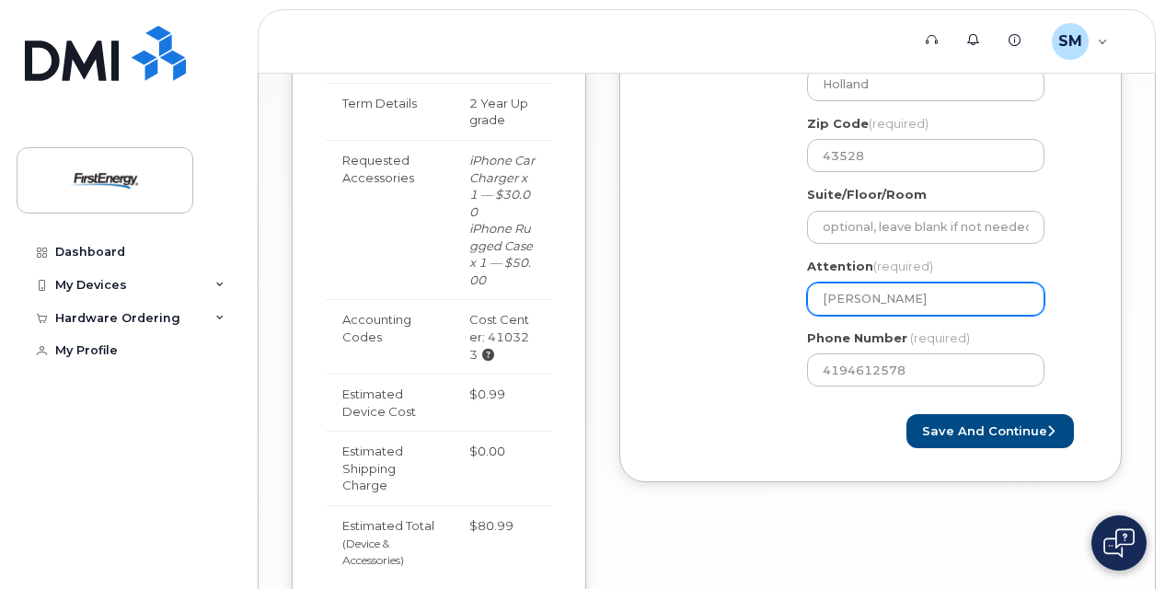
type input "Matte"
select select
type input "Matteh"
select select
type input "Mattehw"
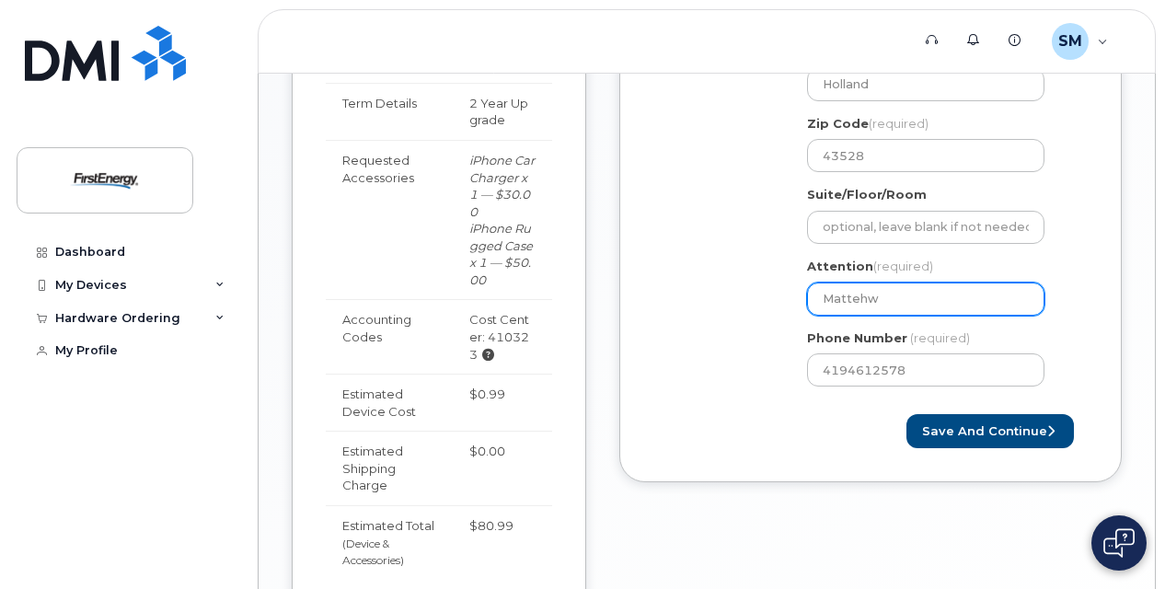
select select
type input "Matteh"
select select
type input "Matte"
select select
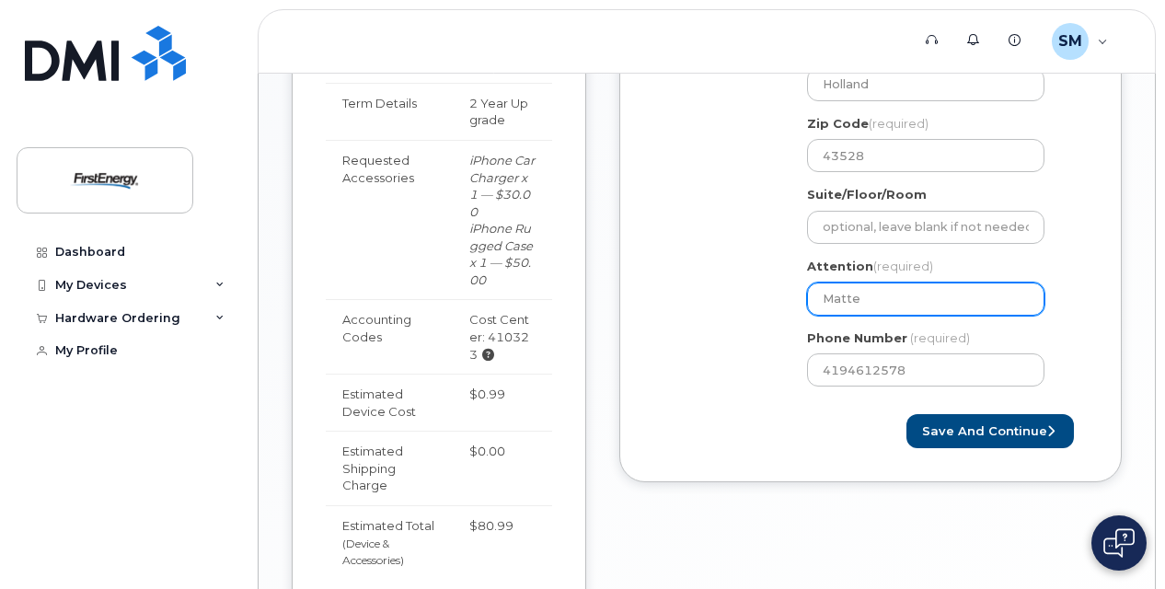
type input "Matt"
select select
type input "Matth"
select select
type input "Matthe"
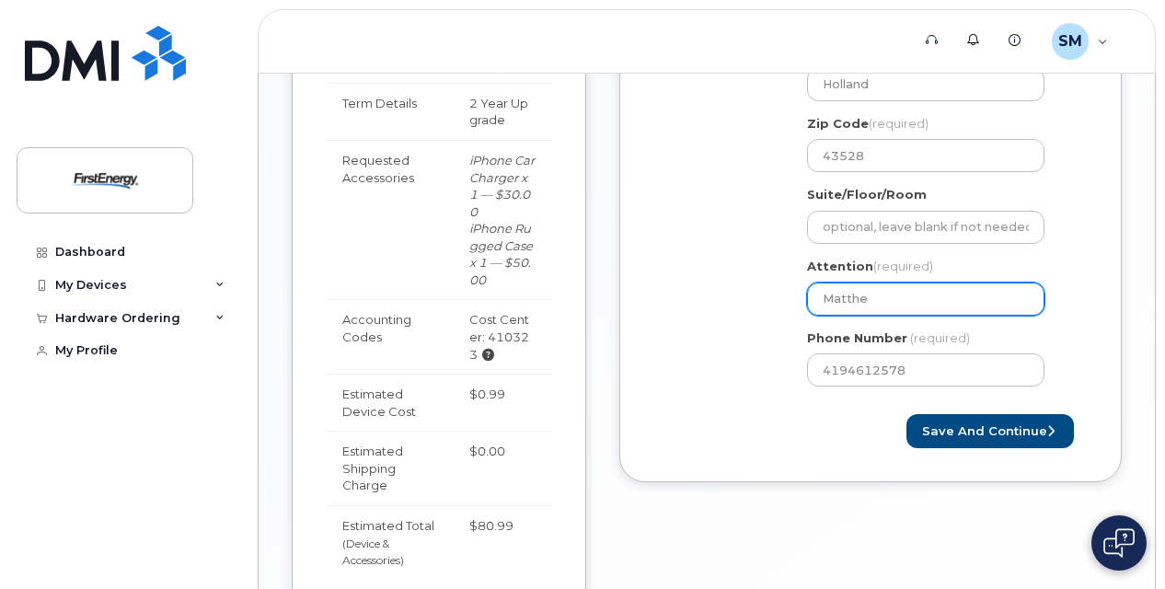
select select
type input "Matthew"
select select
type input "Matthew S"
select select
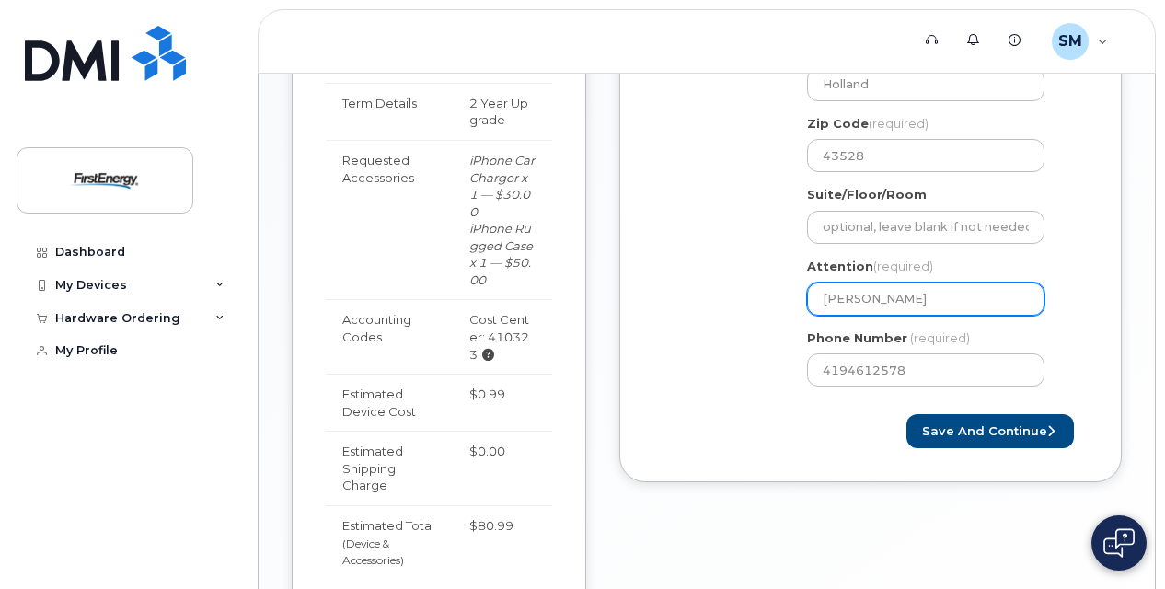
type input "Matthew Sh"
select select
type input "Matthew Shi"
select select
type input "Matthew Shie"
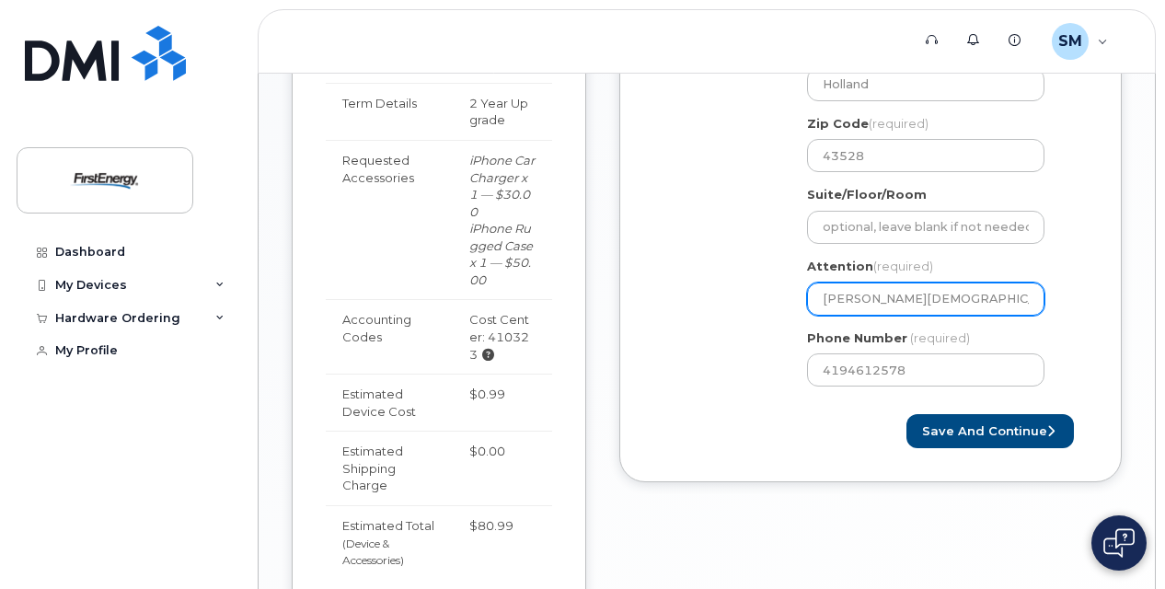
select select
type input "Matthew Shiel"
select select
type input "Matthew Shield"
select select
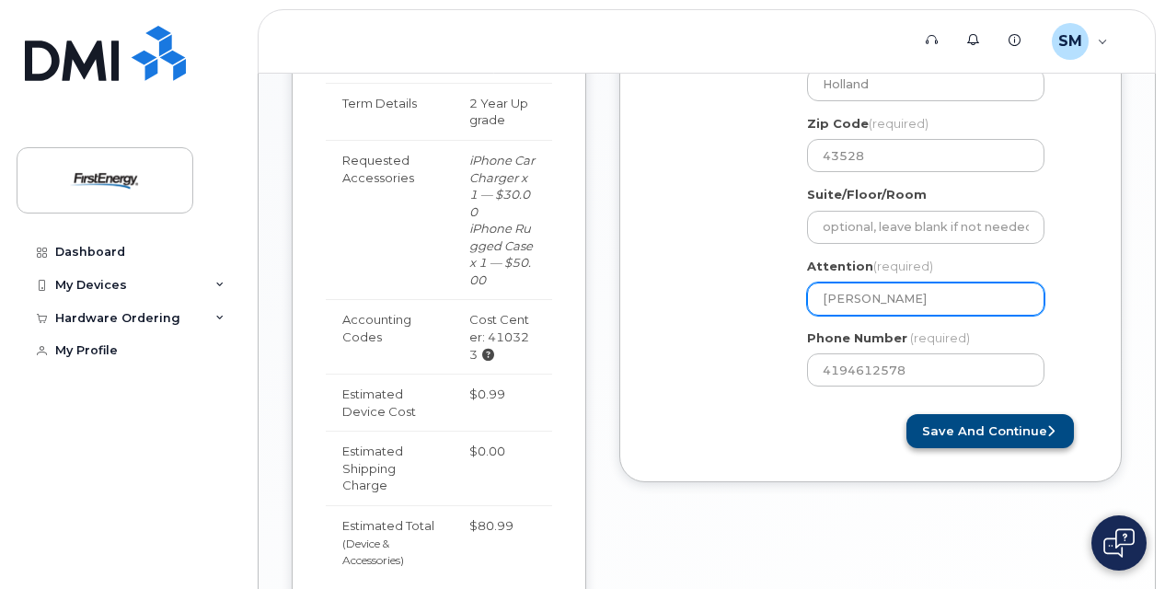
type input "[PERSON_NAME]"
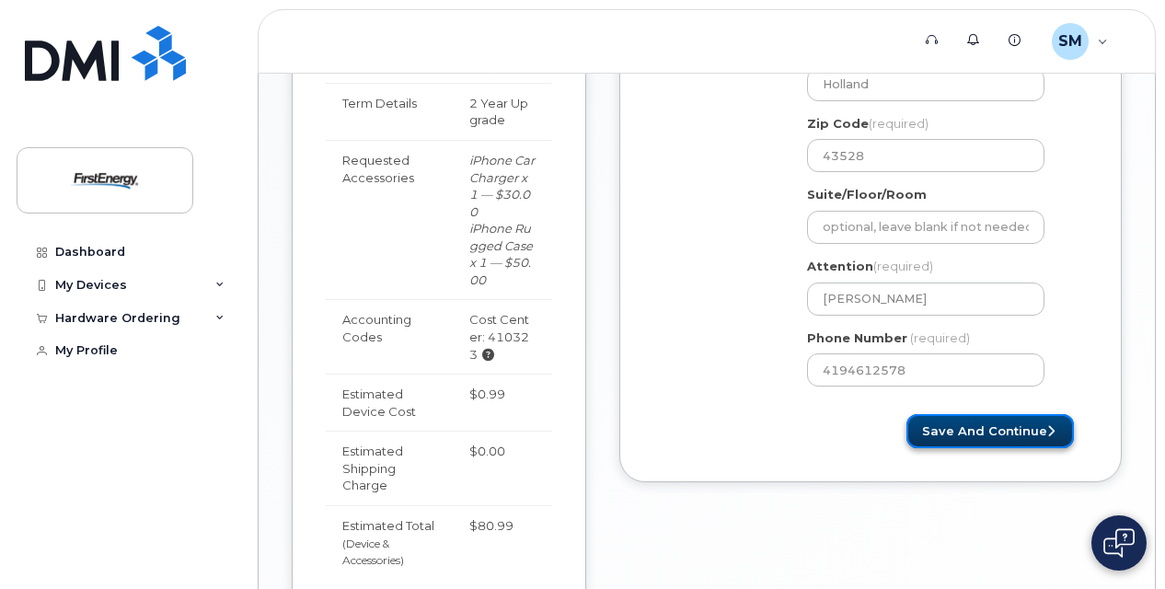
click at [975, 445] on button "Save and Continue" at bounding box center [991, 431] width 168 height 34
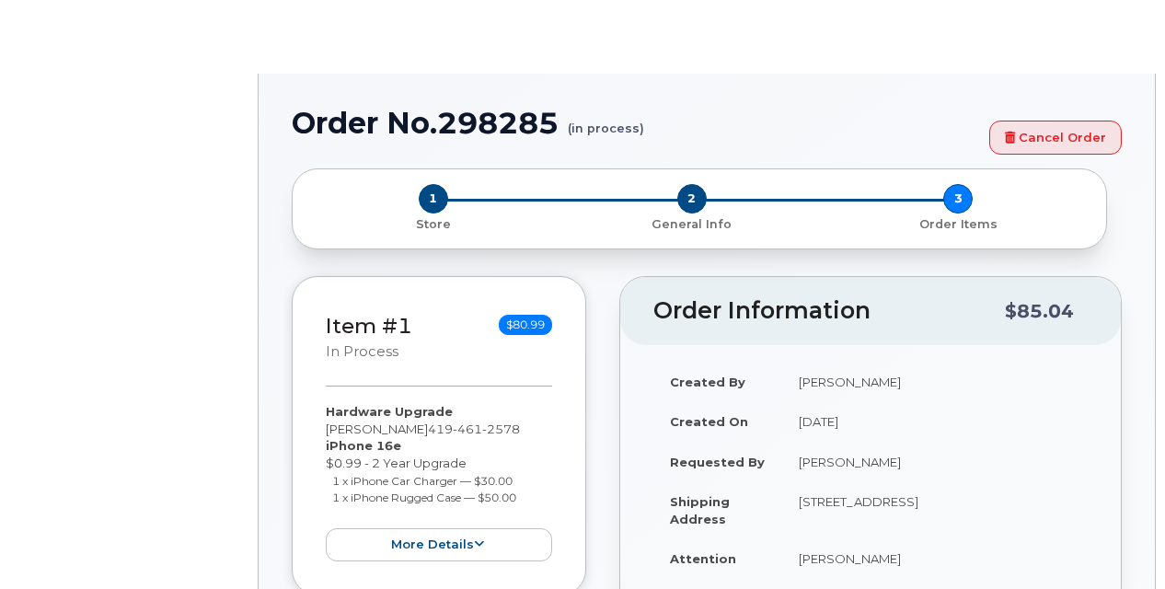
select select "2084487"
type input "2066414"
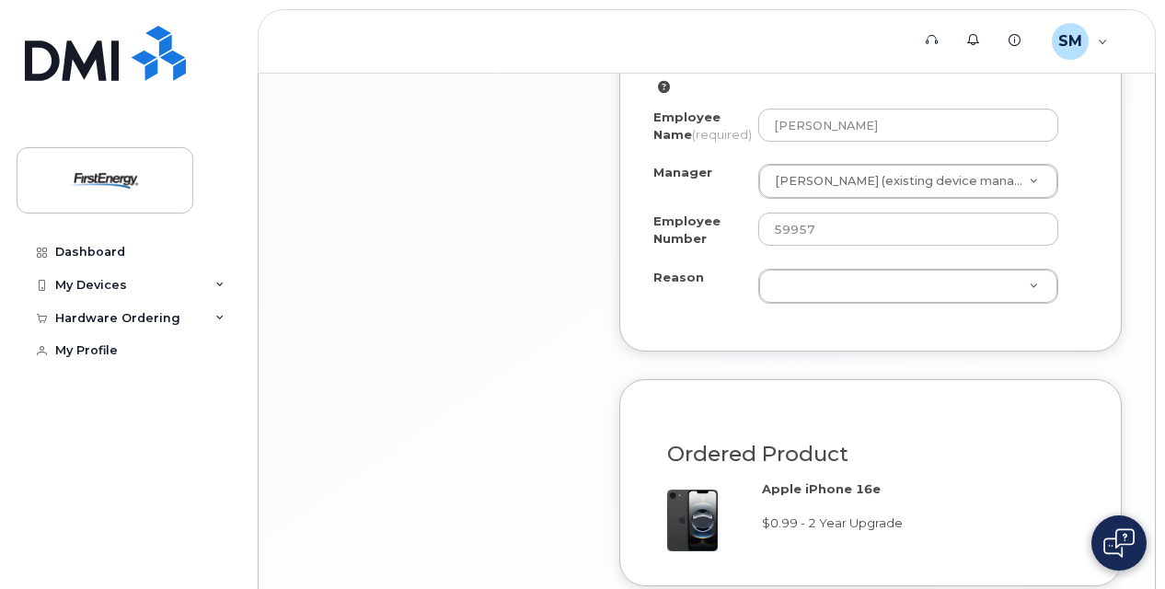
scroll to position [1197, 0]
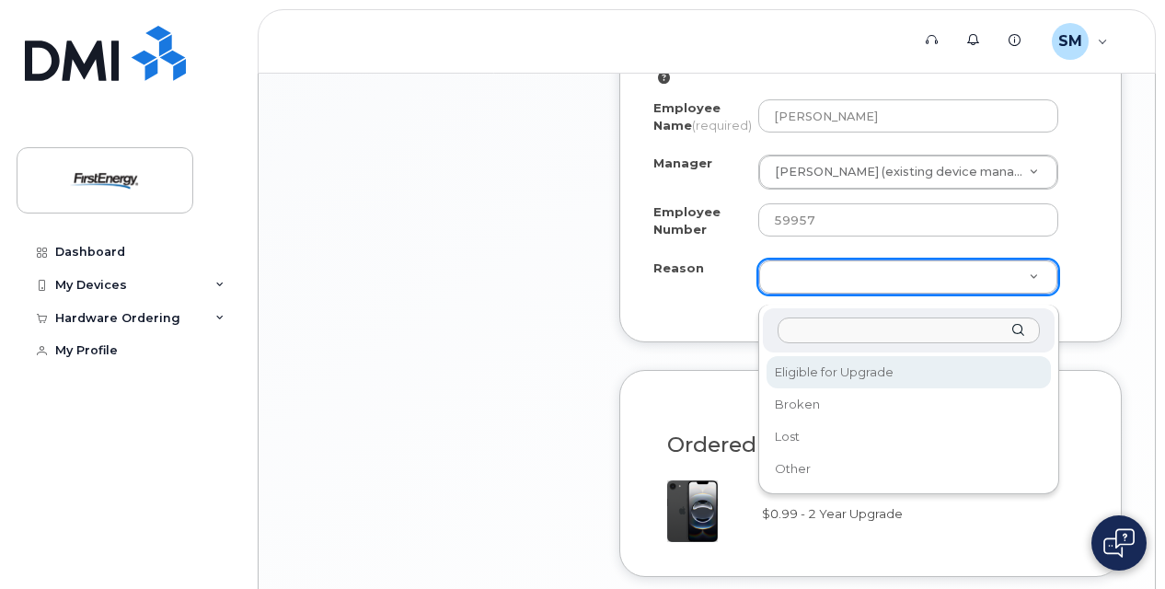
select select "eligible_for_upgrade"
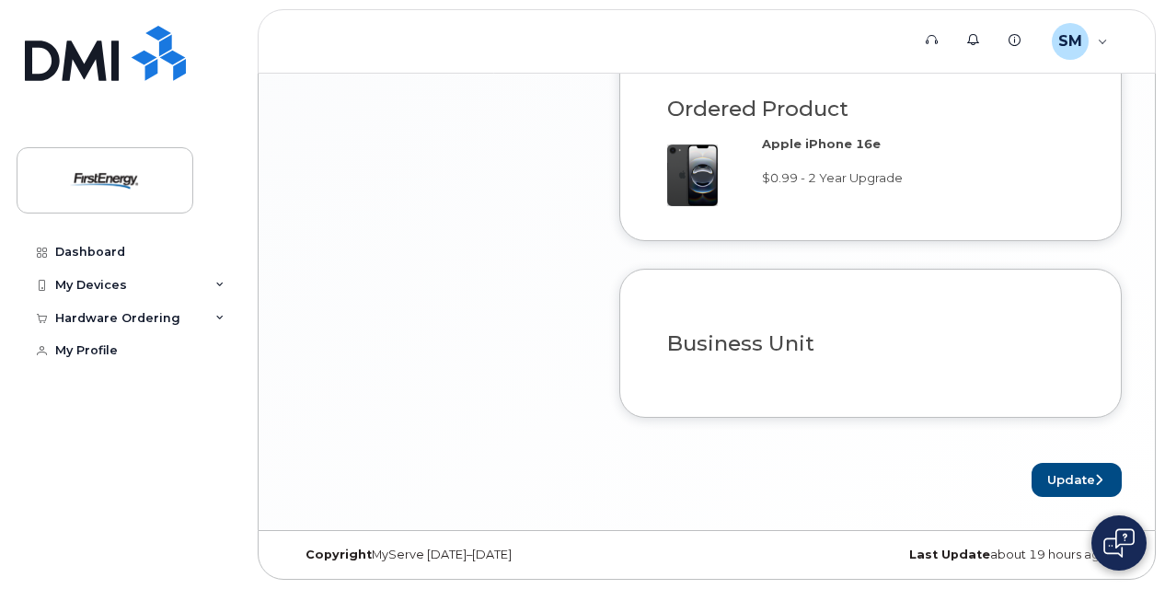
scroll to position [1541, 0]
click at [1060, 486] on button "Update" at bounding box center [1077, 480] width 90 height 34
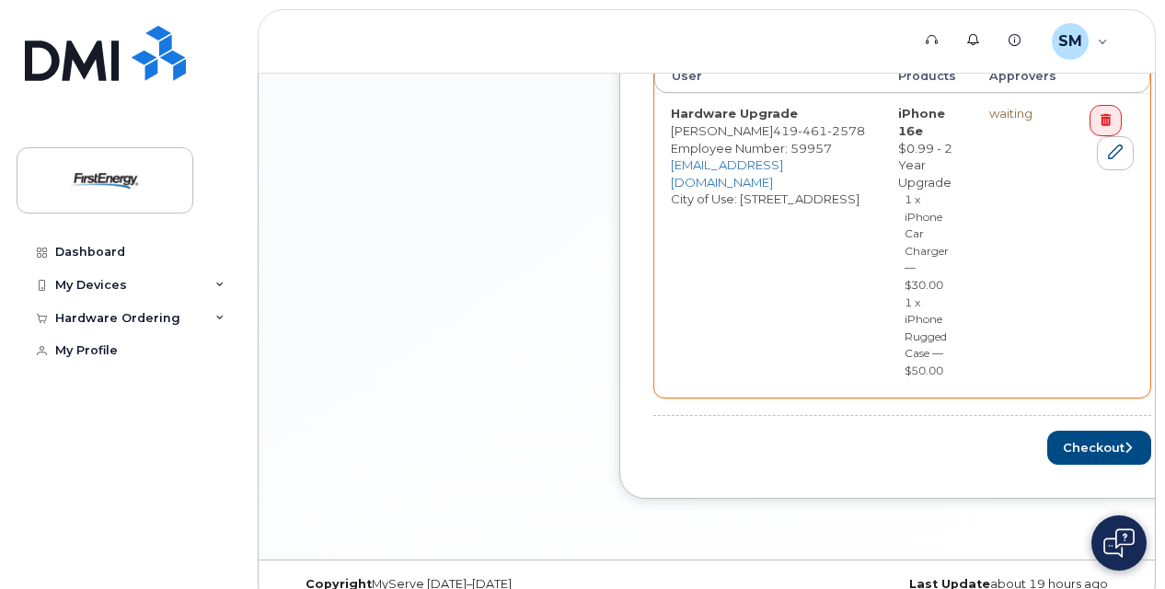
scroll to position [893, 0]
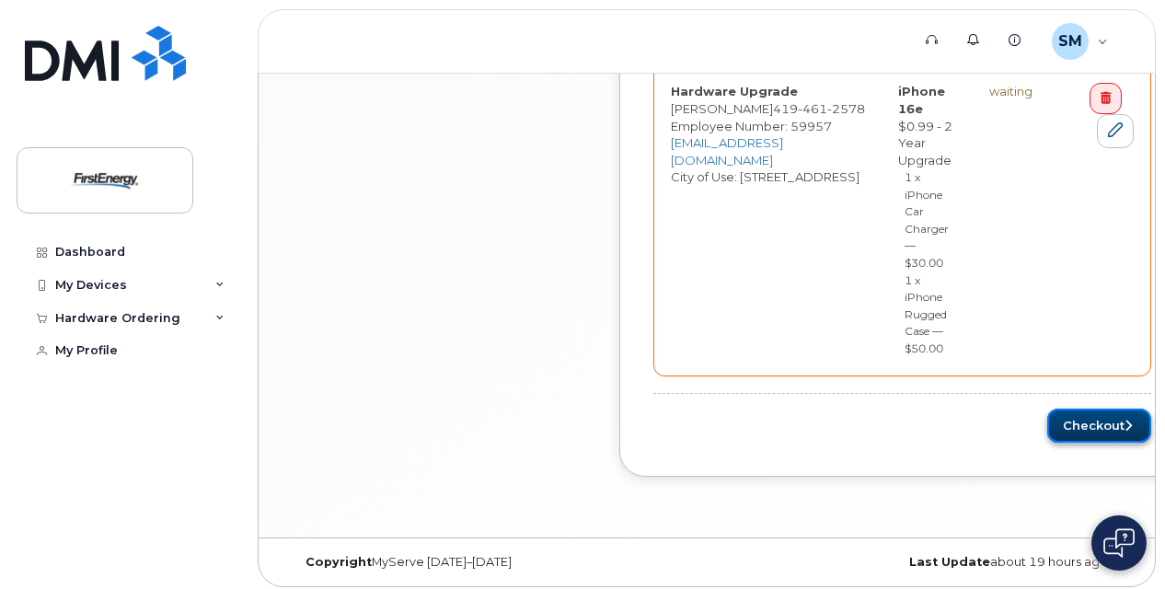
click at [1094, 410] on button "Checkout" at bounding box center [1099, 426] width 104 height 34
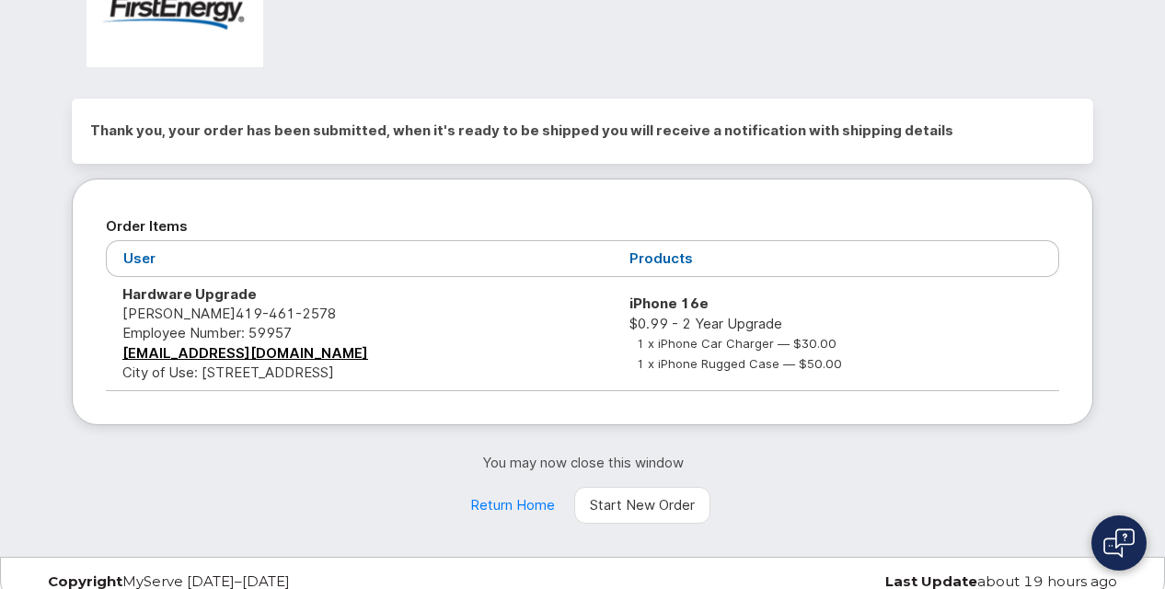
scroll to position [107, 0]
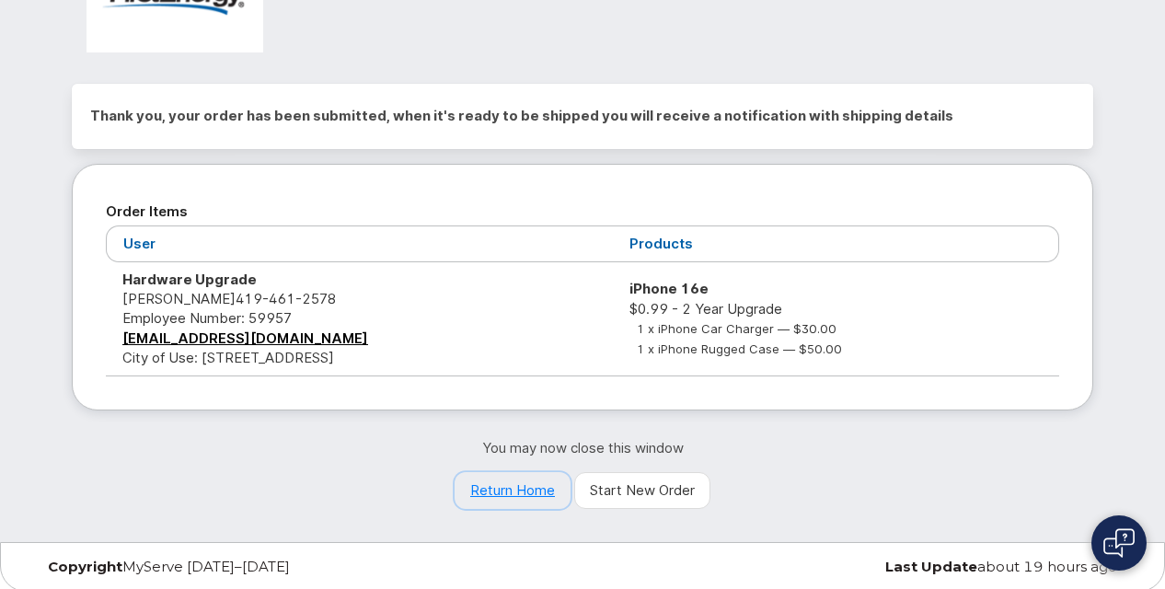
click at [511, 488] on link "Return Home" at bounding box center [513, 490] width 116 height 37
